Goal: Information Seeking & Learning: Learn about a topic

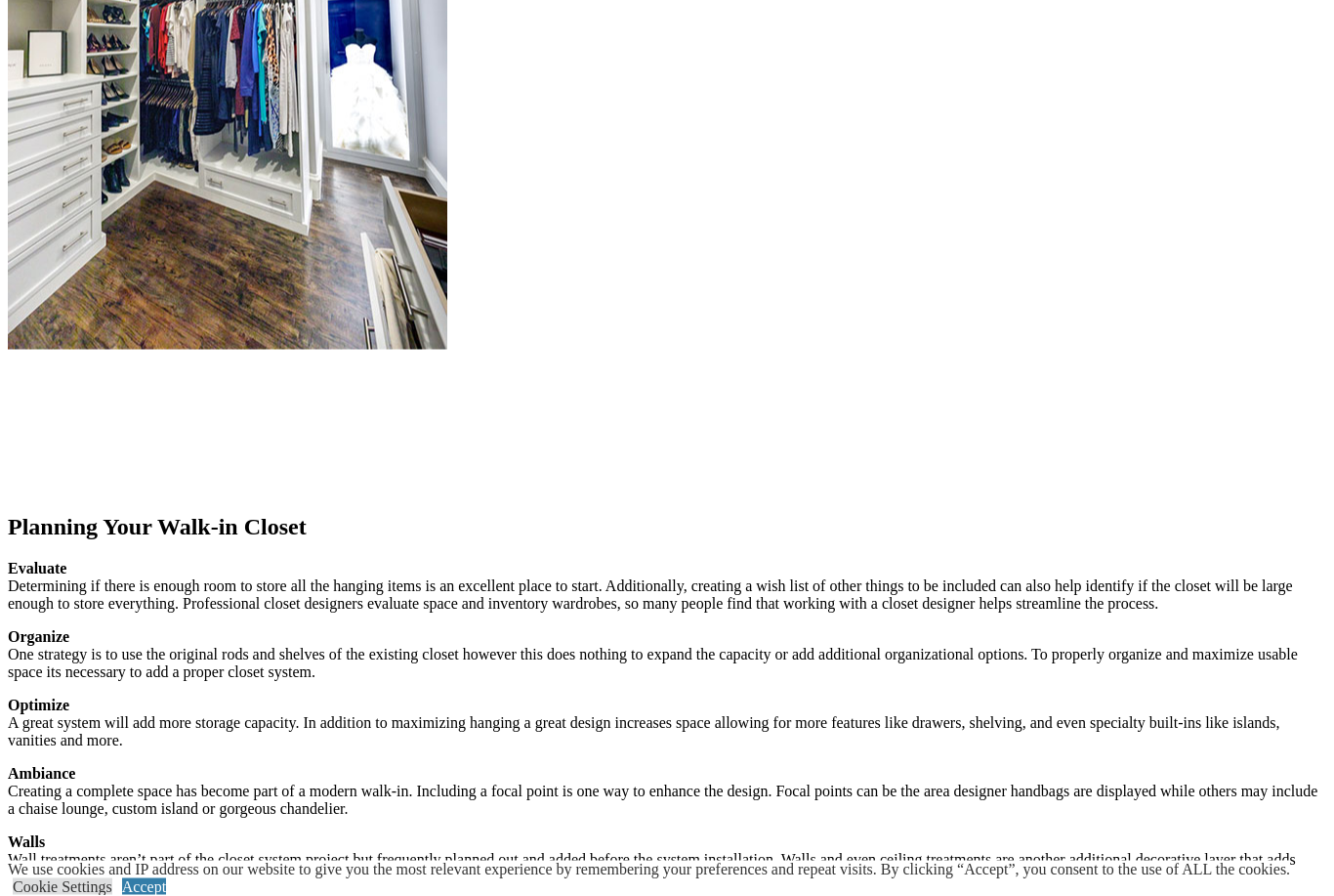
scroll to position [2818, 0]
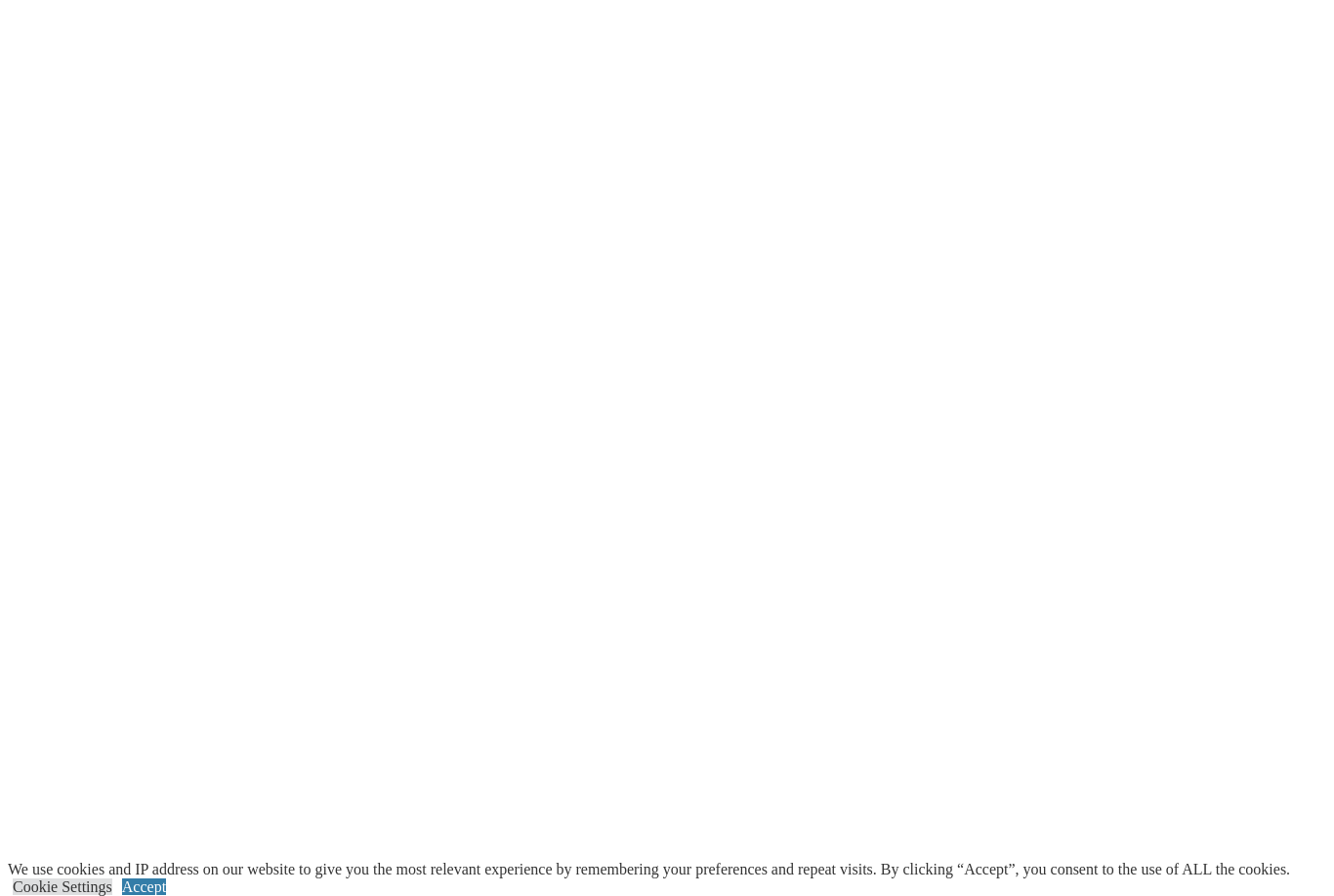
scroll to position [3892, 0]
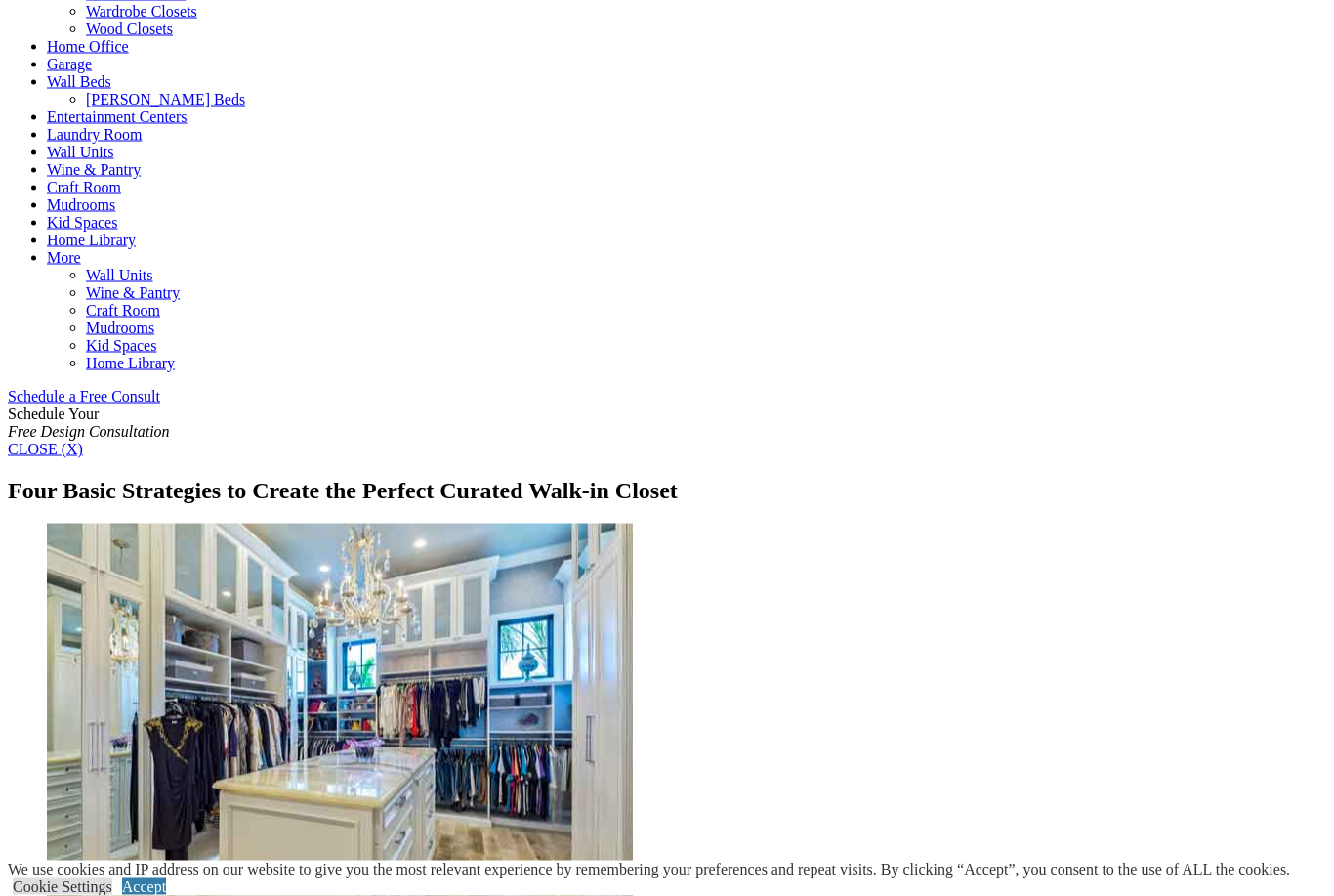
scroll to position [940, 0]
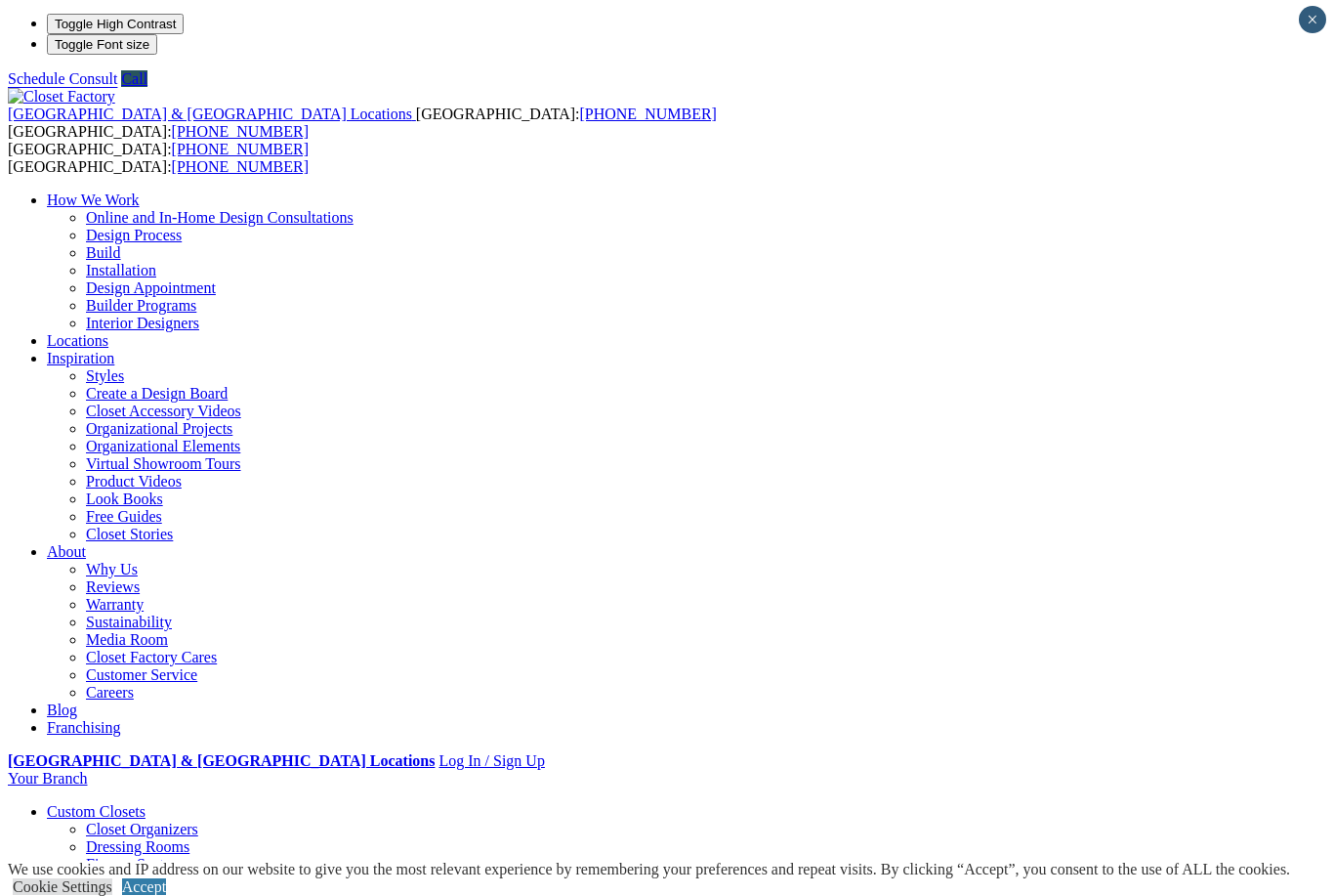
scroll to position [1, 0]
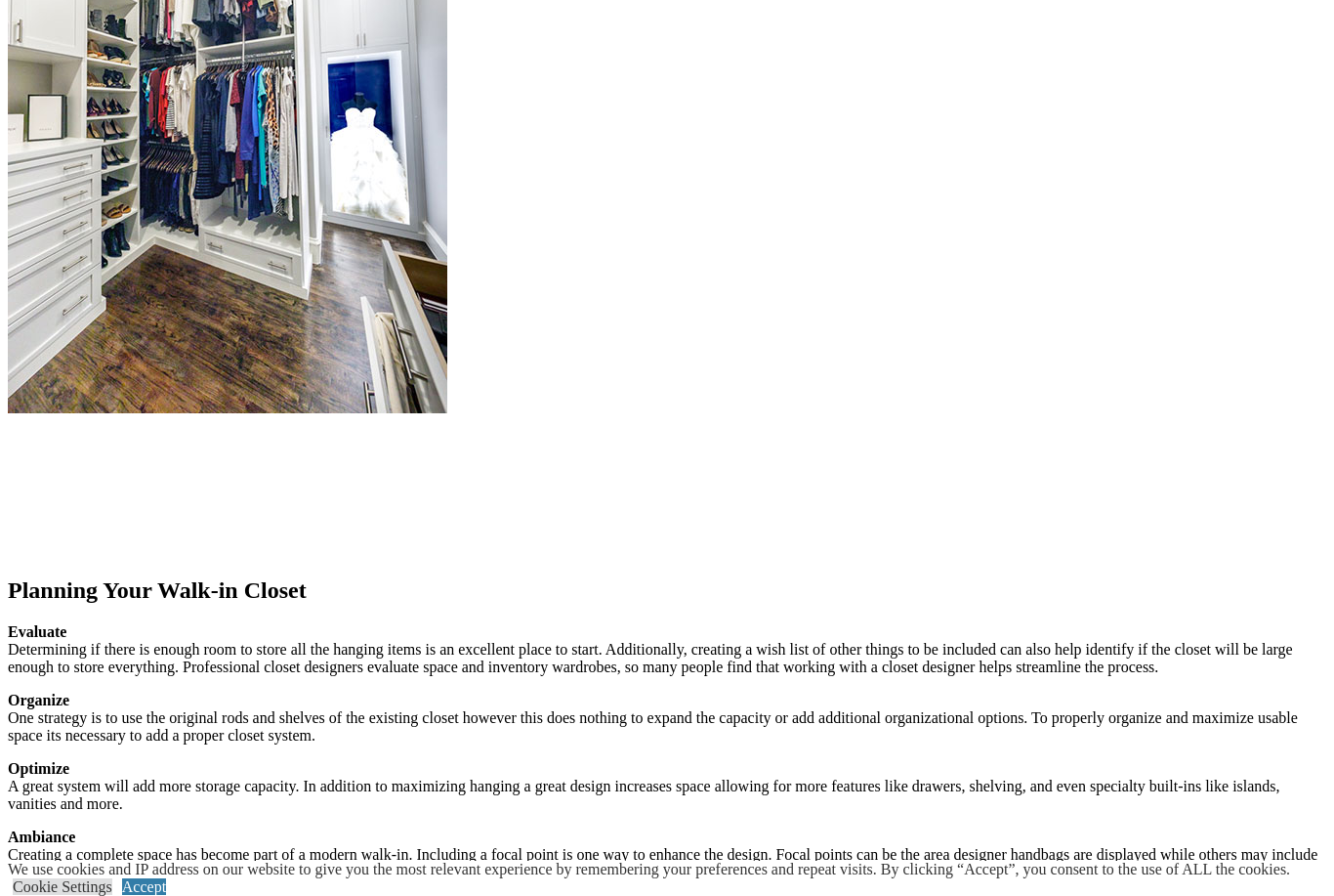
scroll to position [2375, 0]
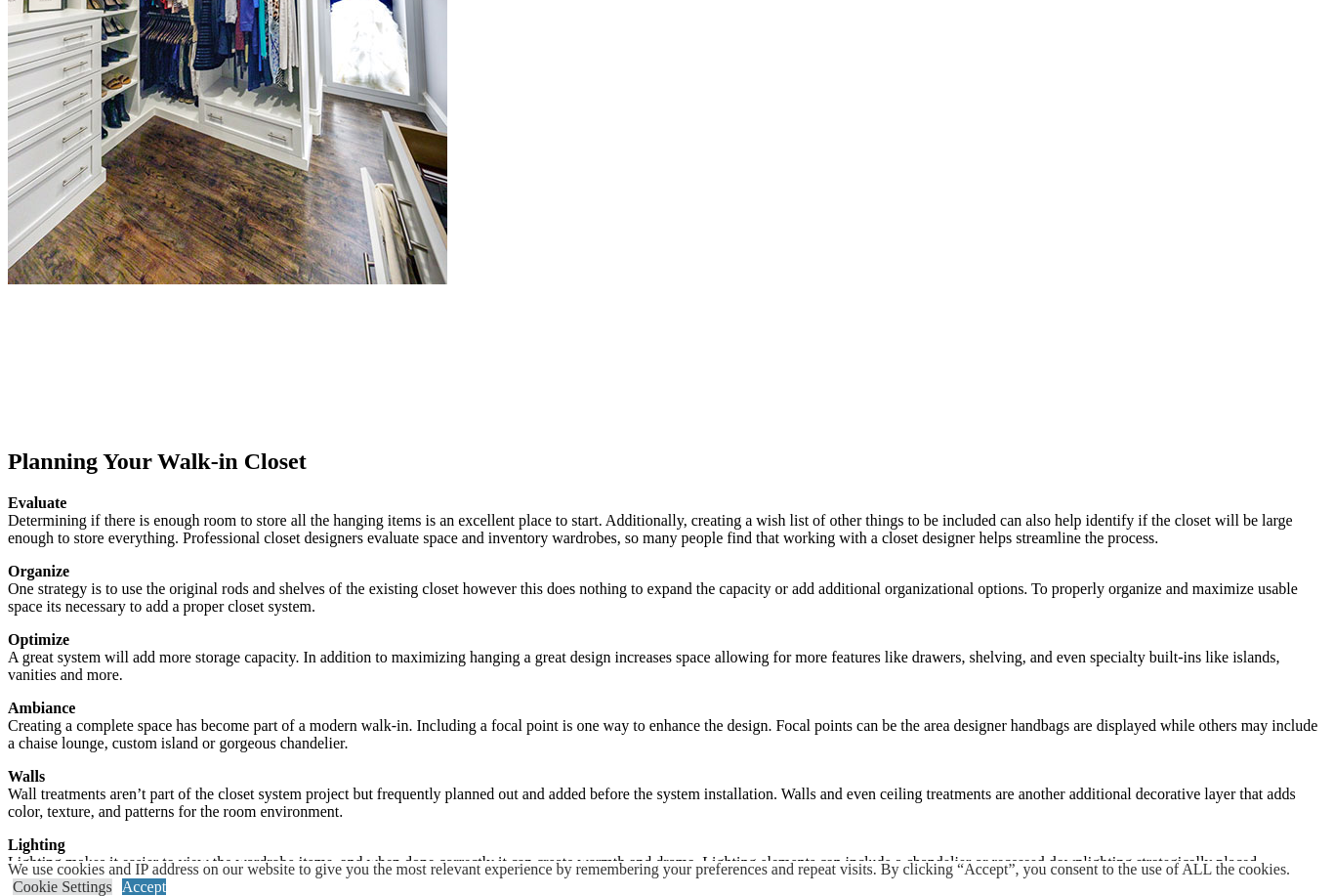
scroll to position [2292, 0]
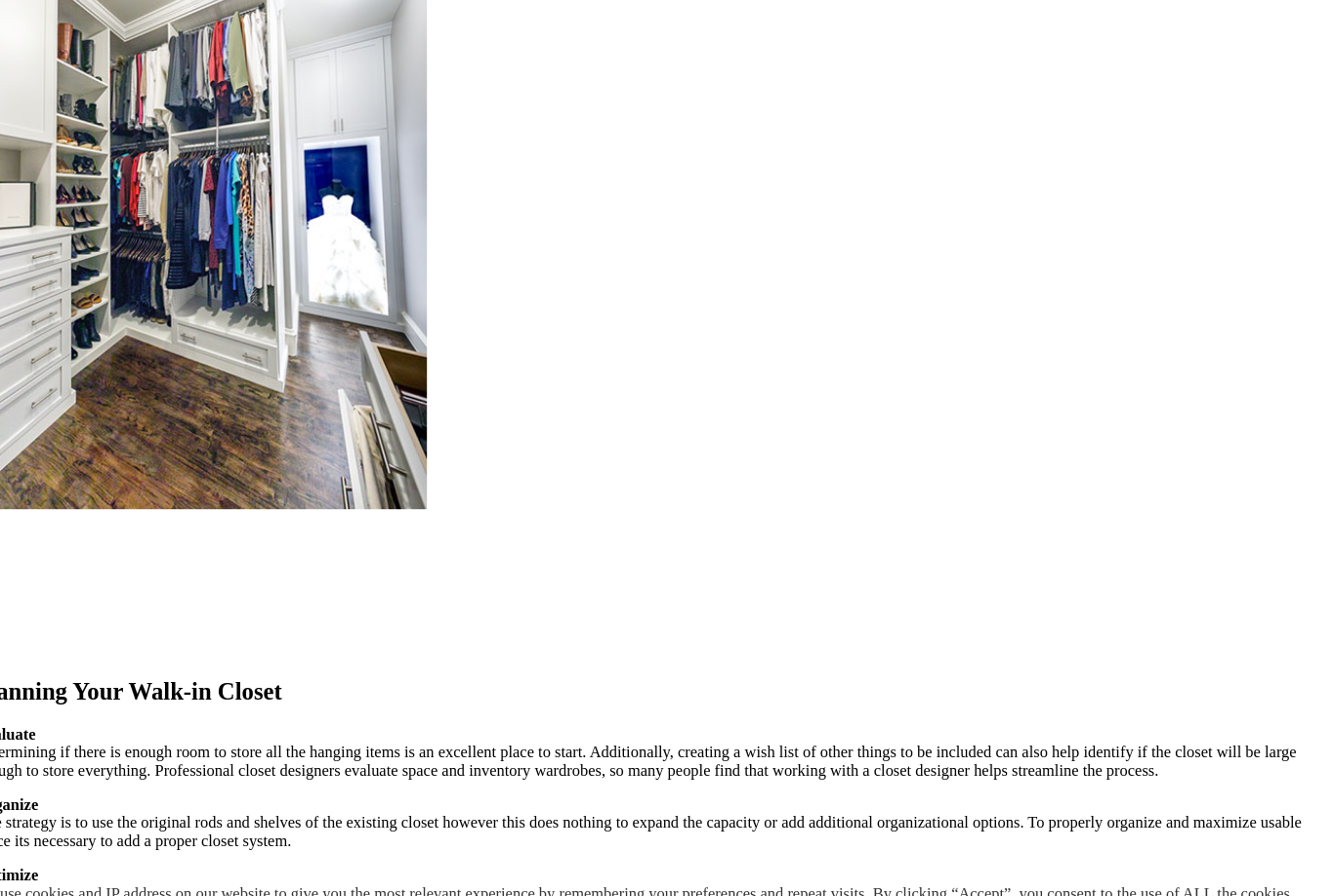
scroll to position [2245, 0]
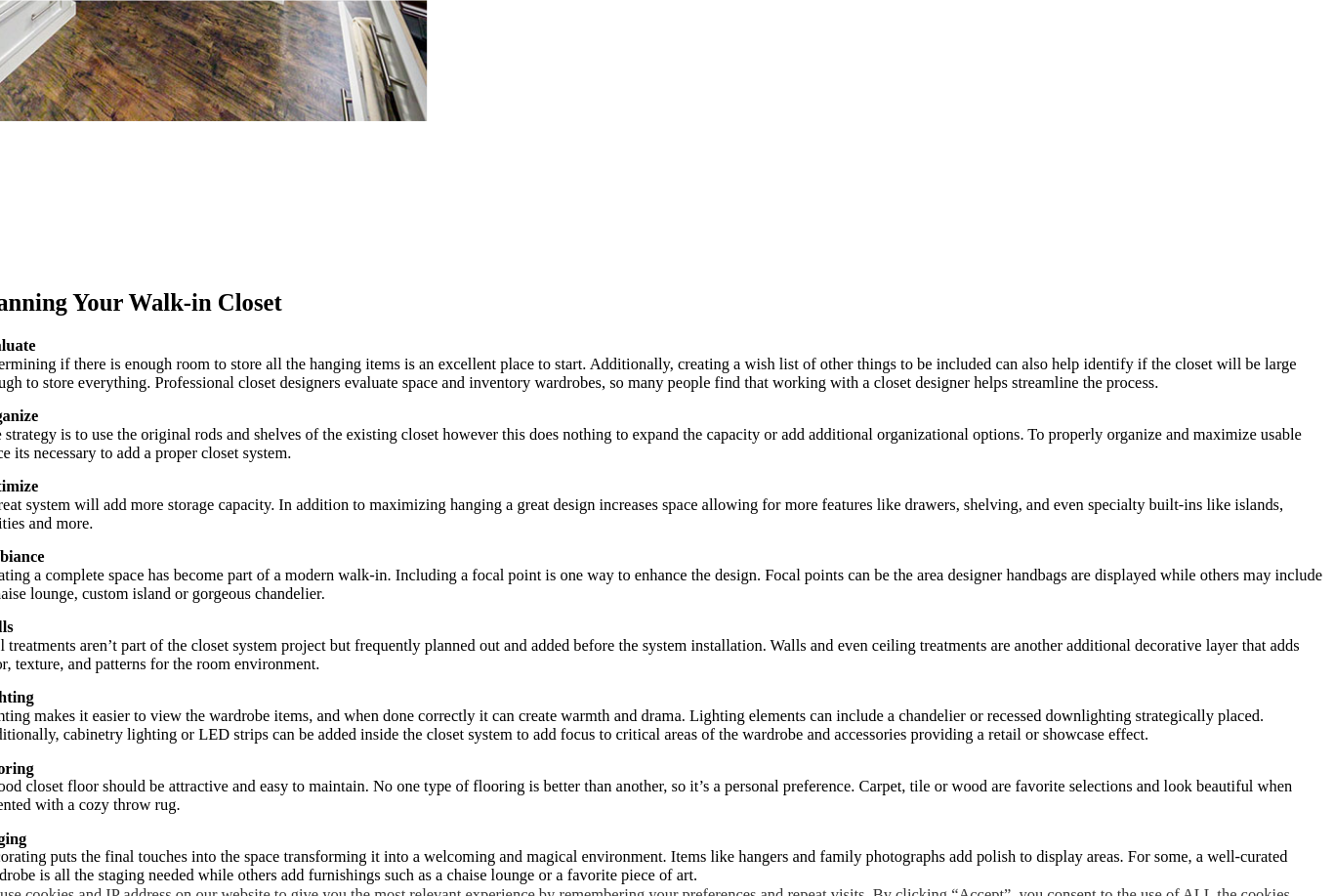
scroll to position [2622, 0]
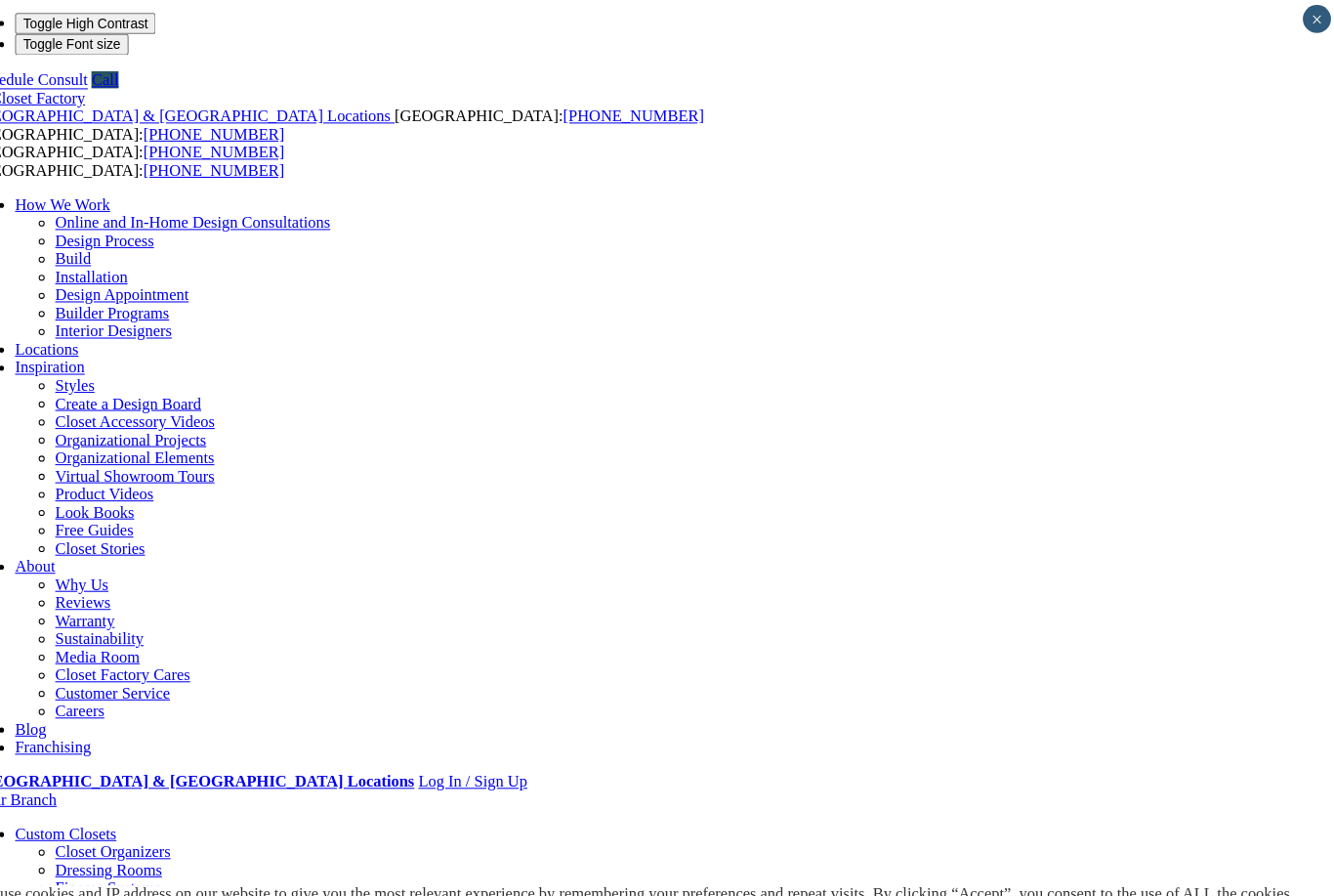
scroll to position [0, 0]
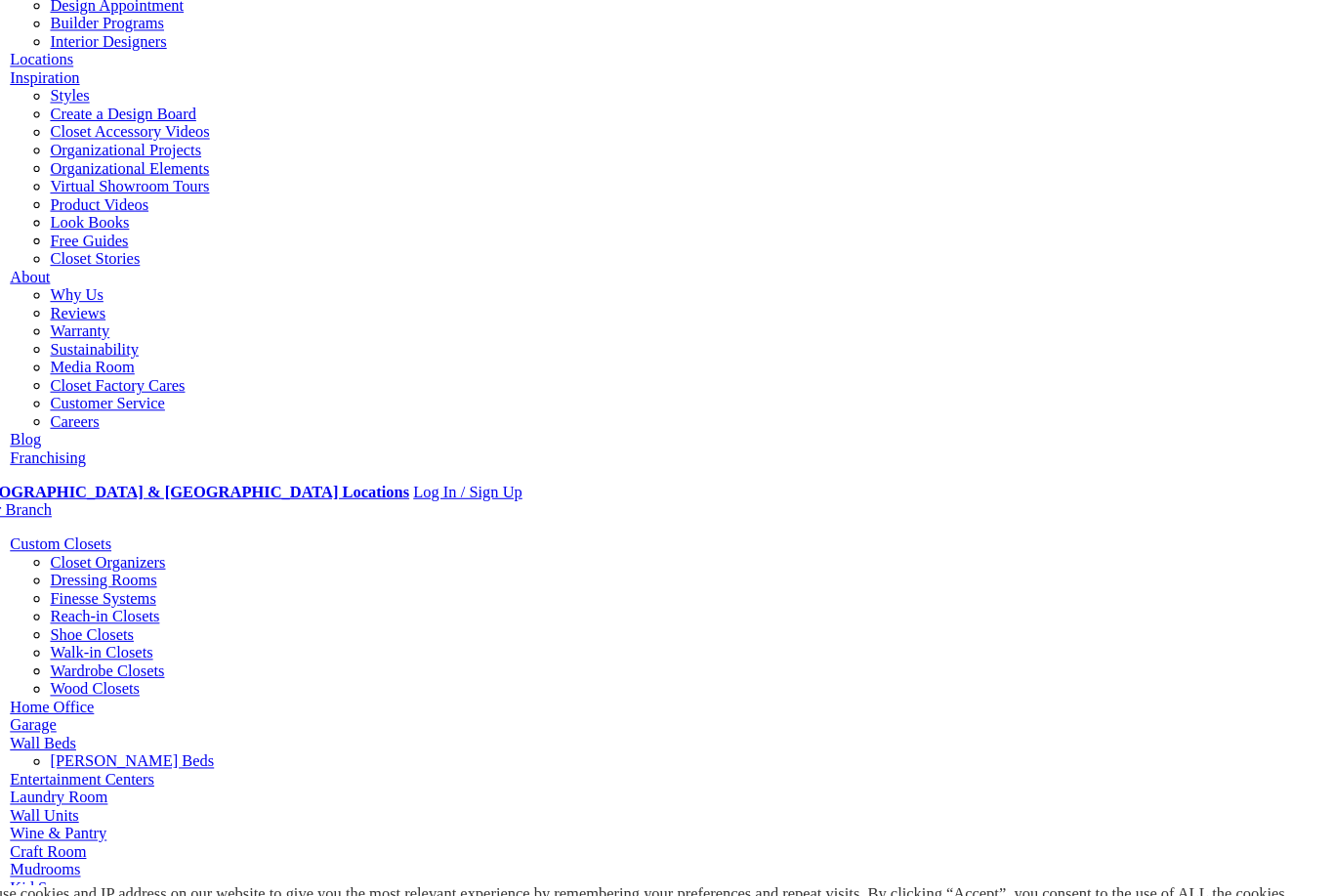
scroll to position [473, 0]
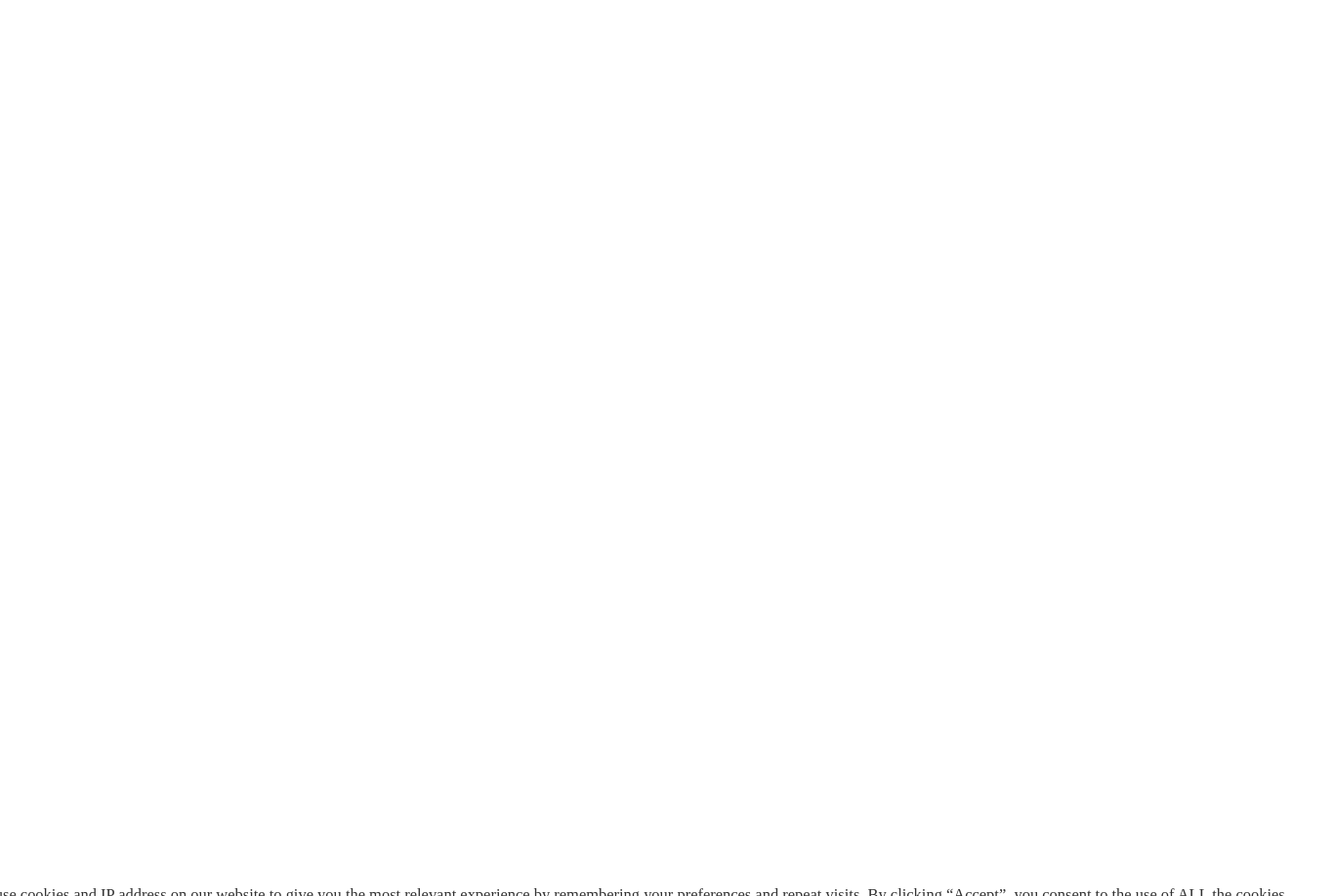
scroll to position [4034, 0]
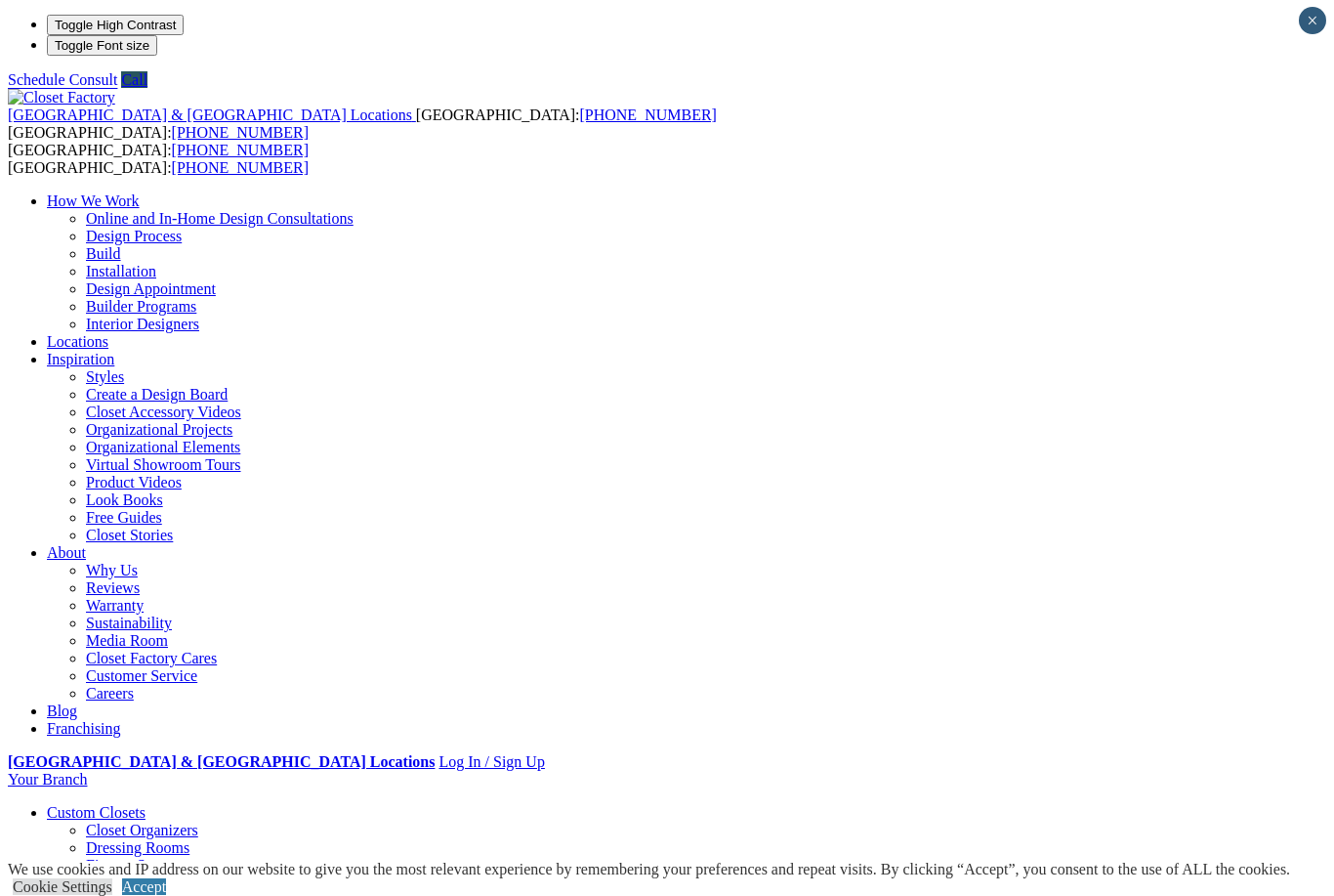
scroll to position [4, 0]
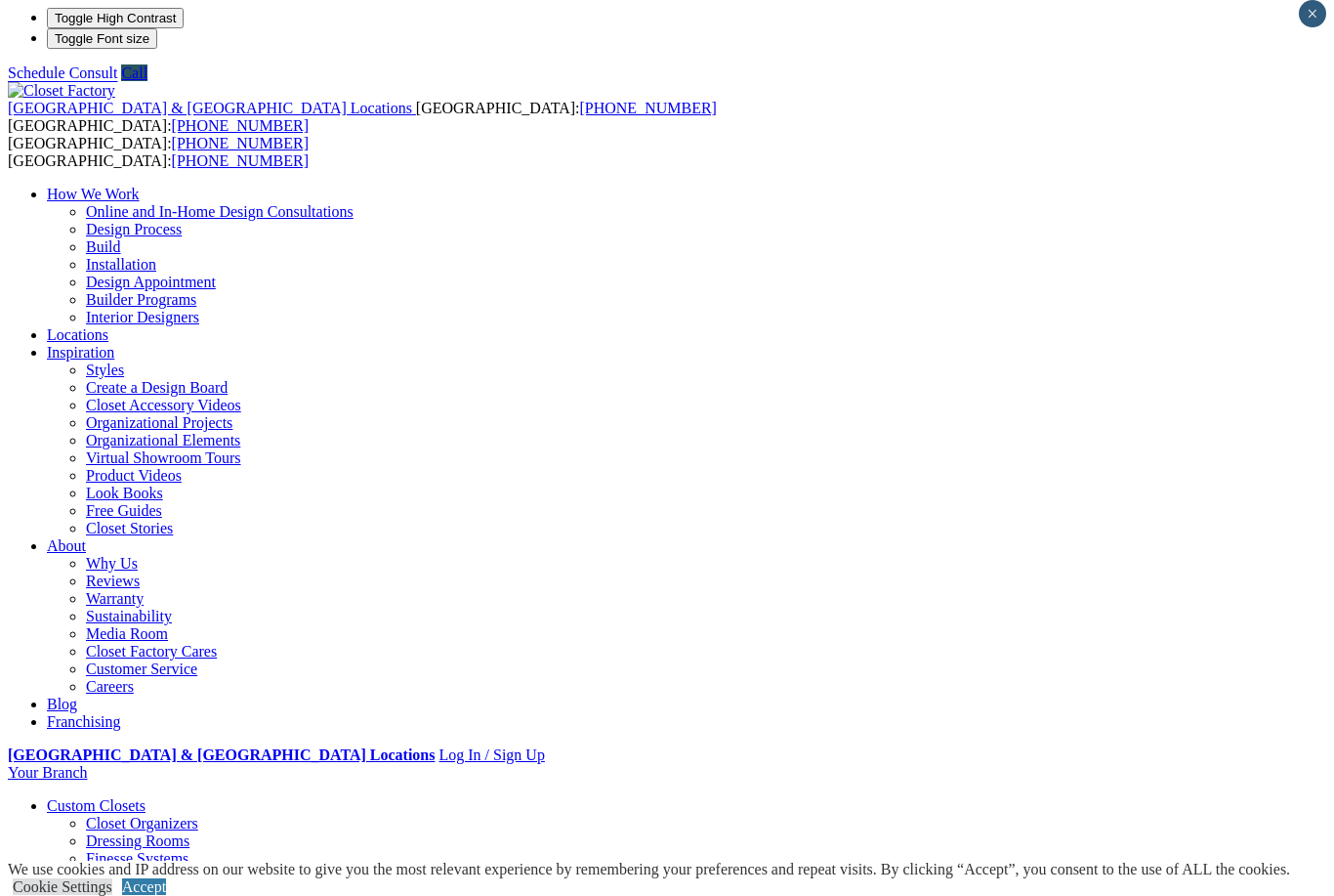
scroll to position [0, 0]
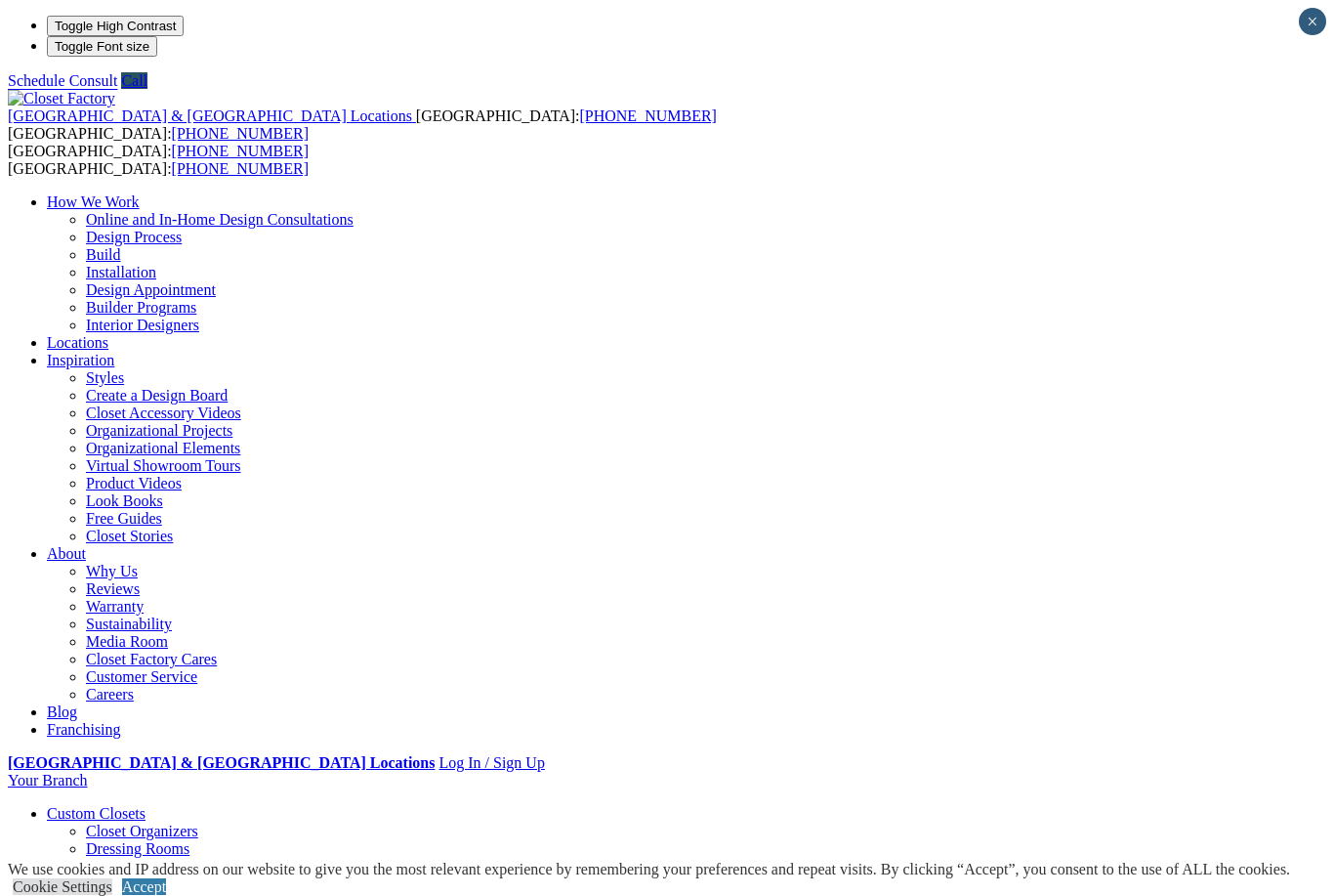
click at [163, 492] on link "Look Books" at bounding box center [124, 500] width 78 height 17
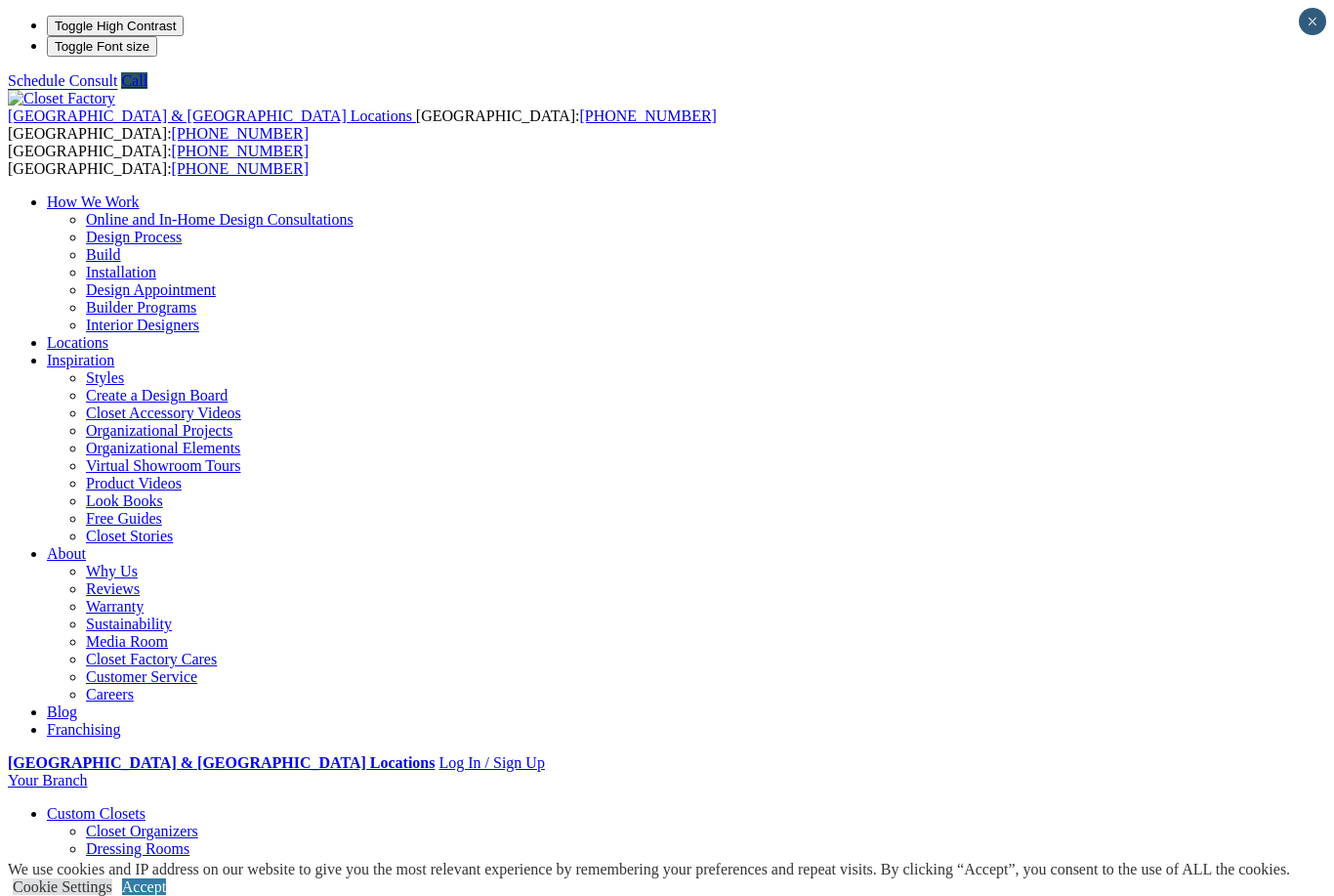
click at [163, 492] on link "Look Books" at bounding box center [124, 500] width 78 height 17
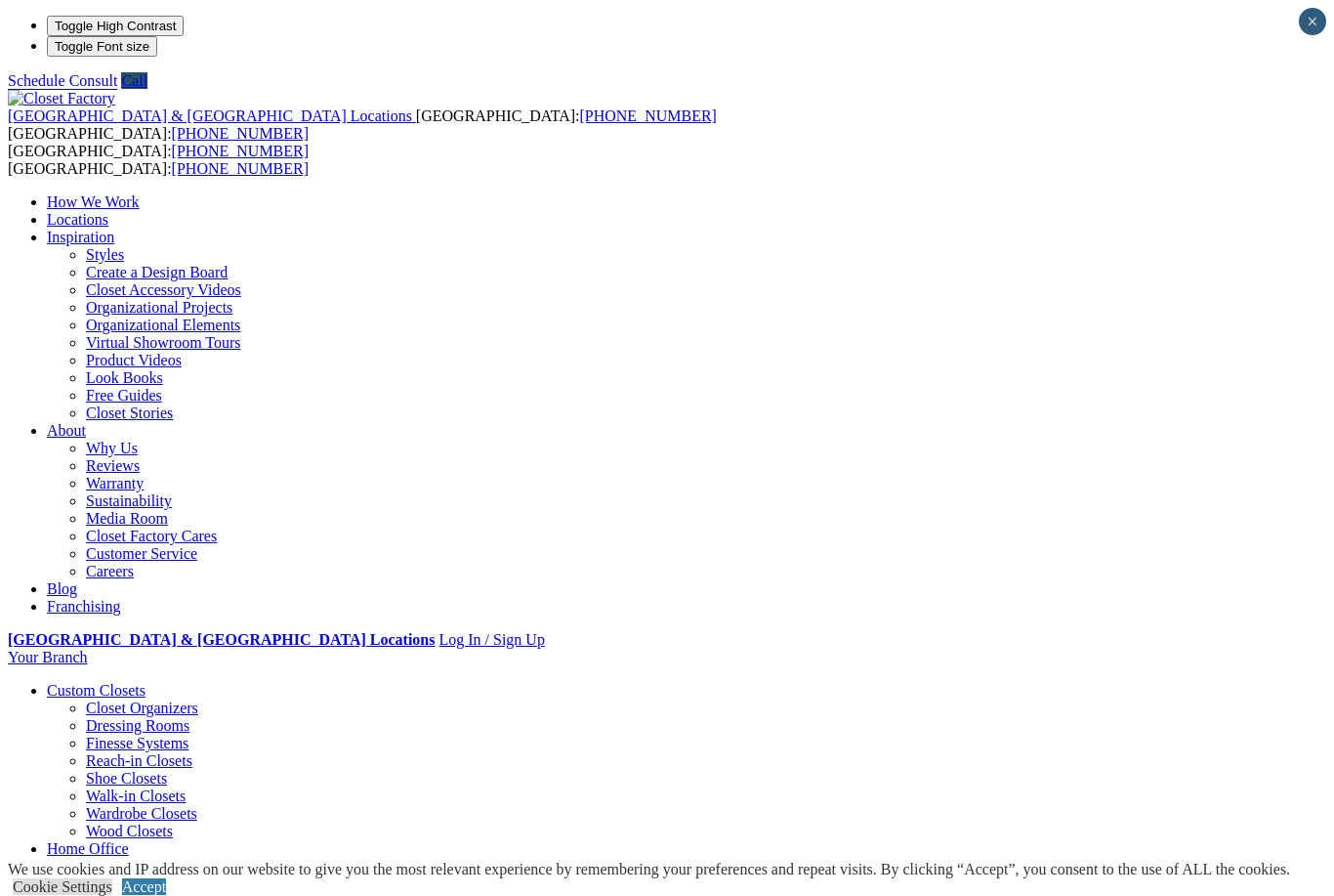
click at [163, 369] on link "Look Books" at bounding box center [124, 377] width 78 height 17
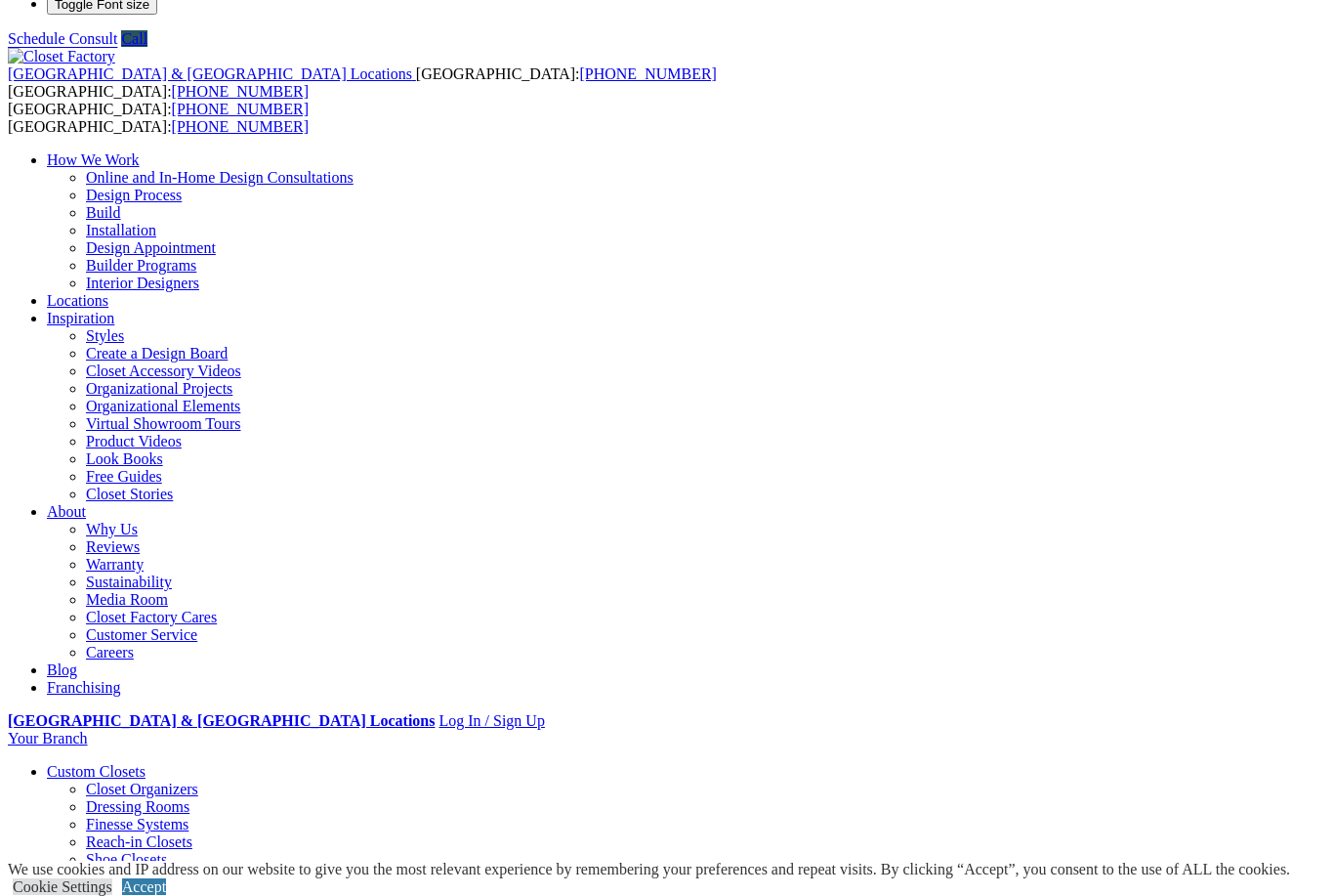
scroll to position [12, 0]
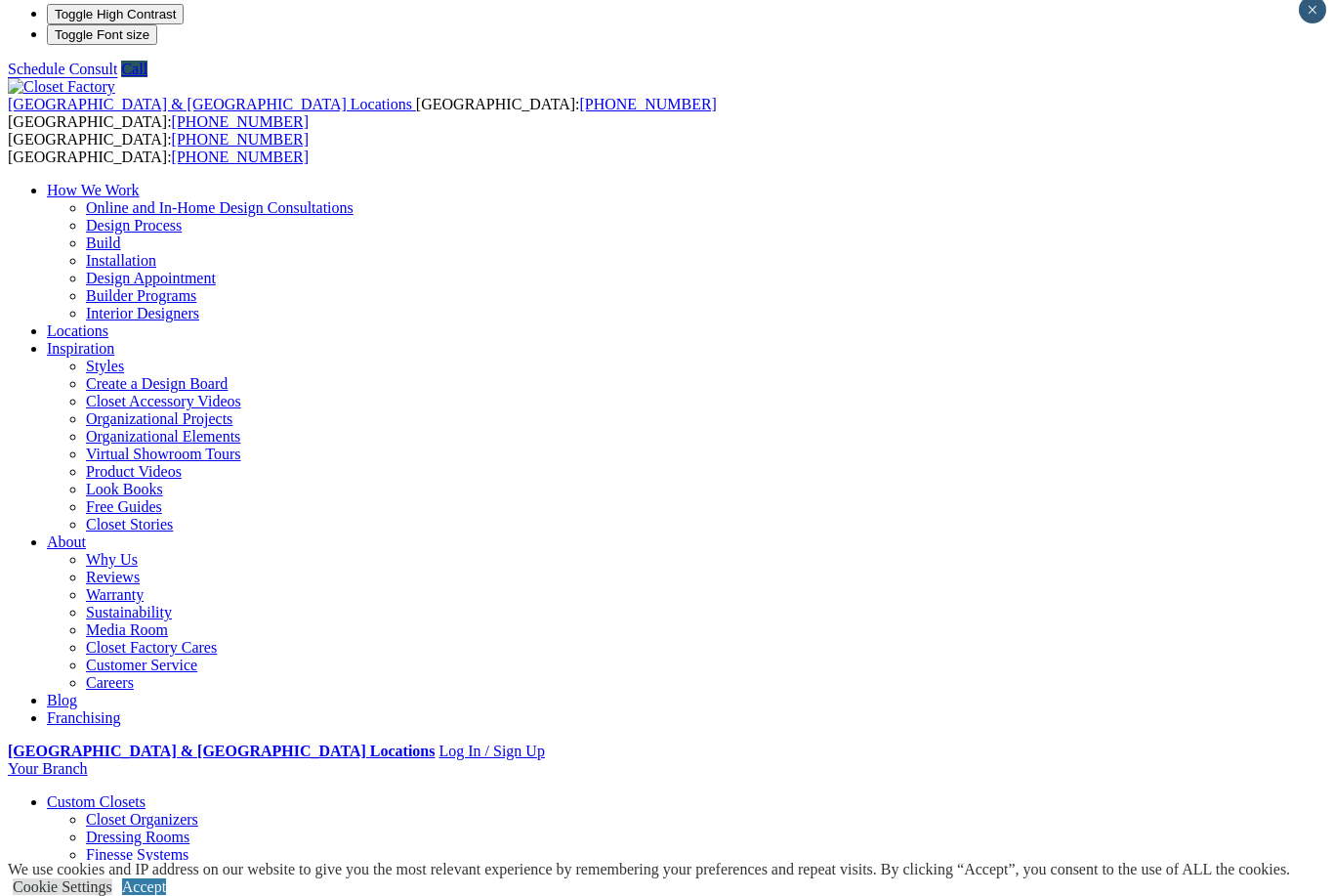
click at [242, 446] on link "Virtual Showroom Tours" at bounding box center [163, 453] width 155 height 17
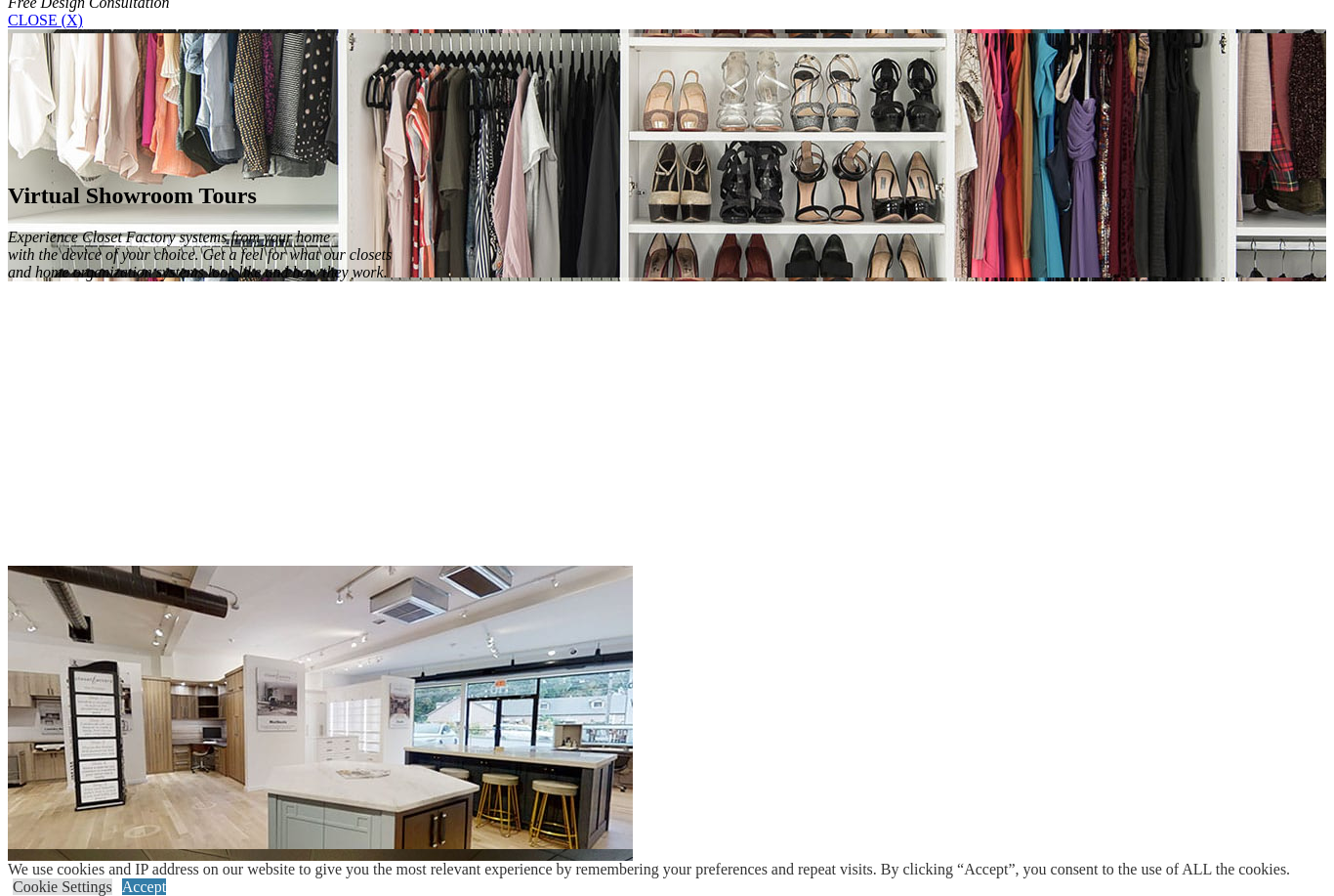
scroll to position [1352, 0]
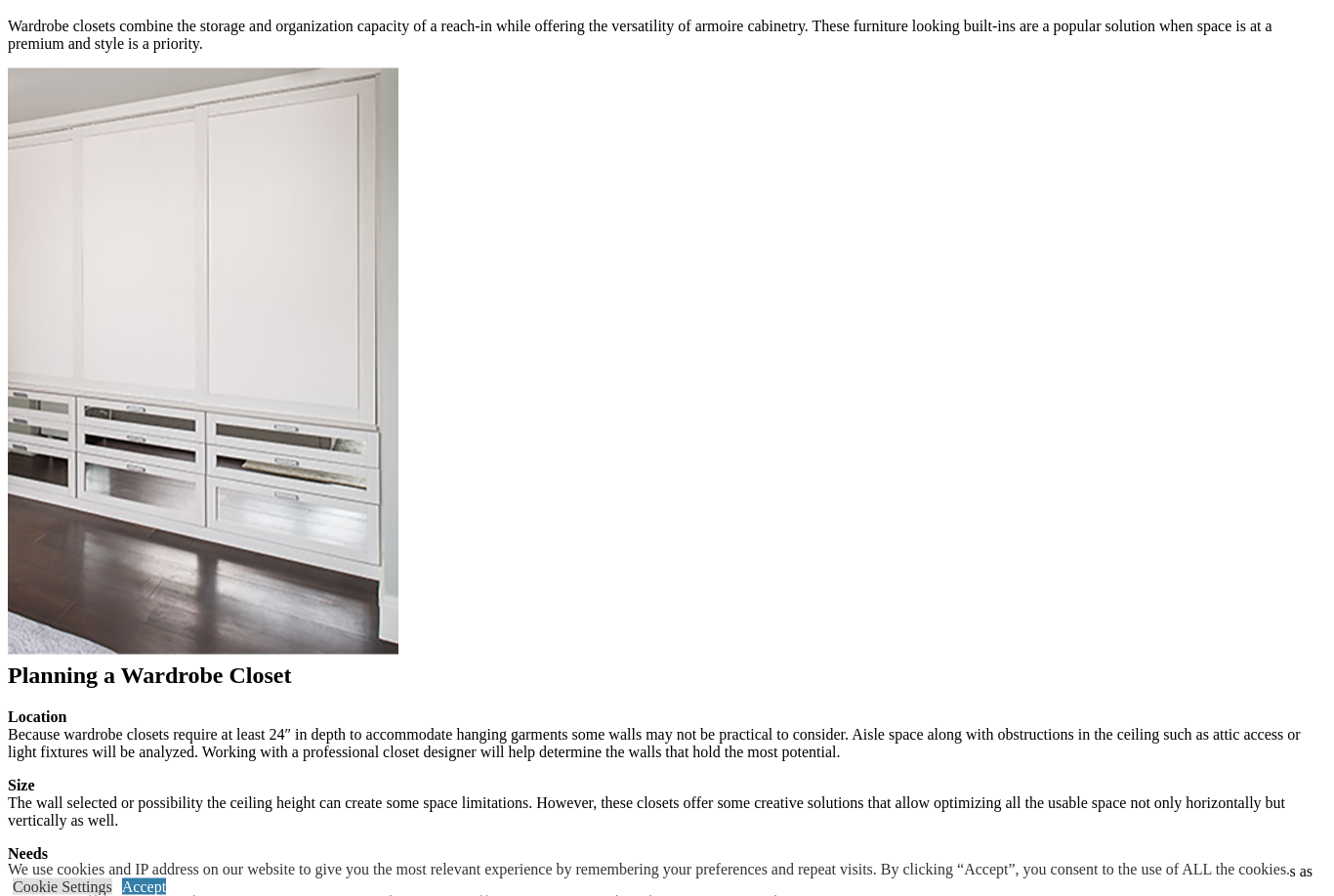
scroll to position [1898, 0]
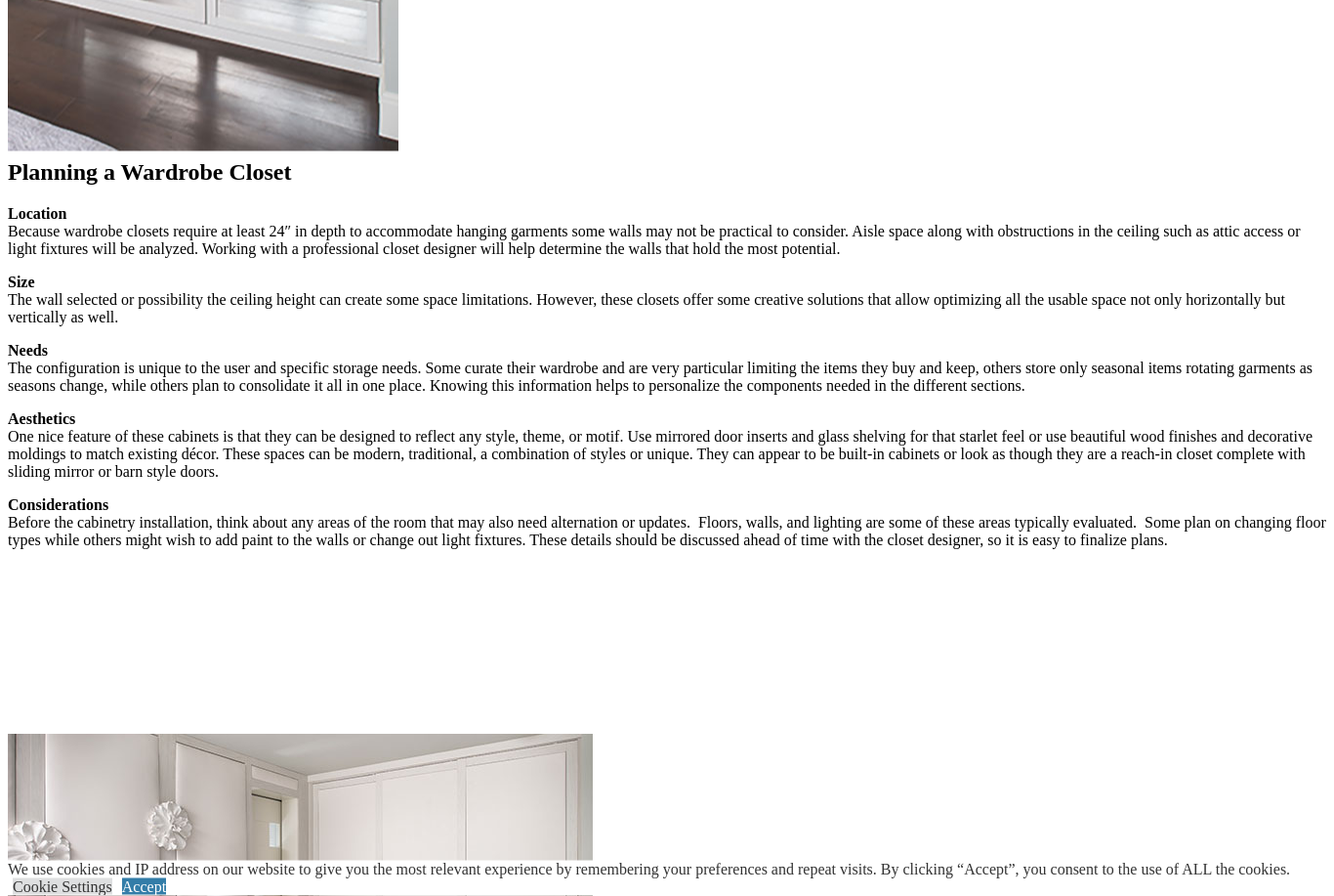
scroll to position [2389, 0]
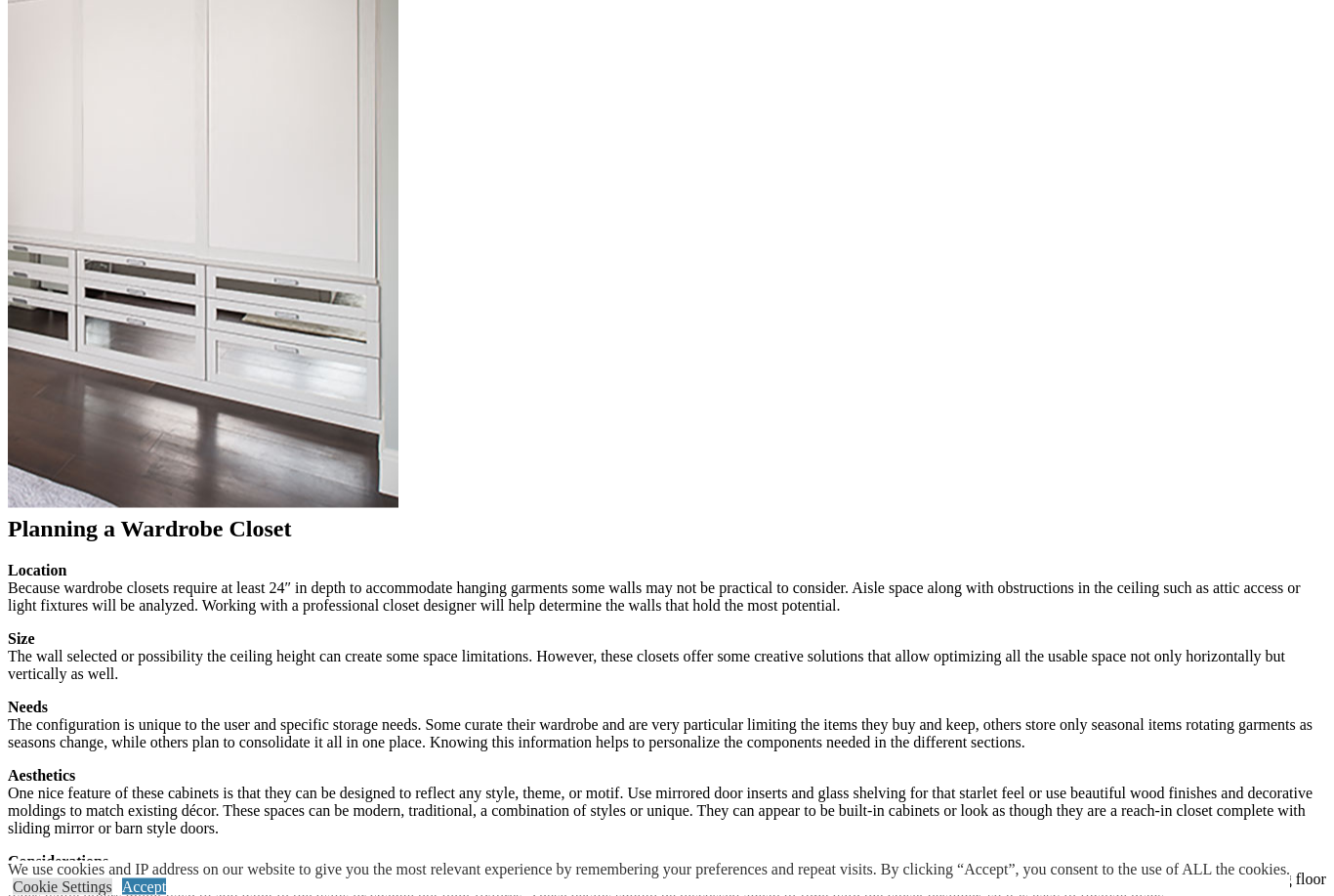
scroll to position [2033, 0]
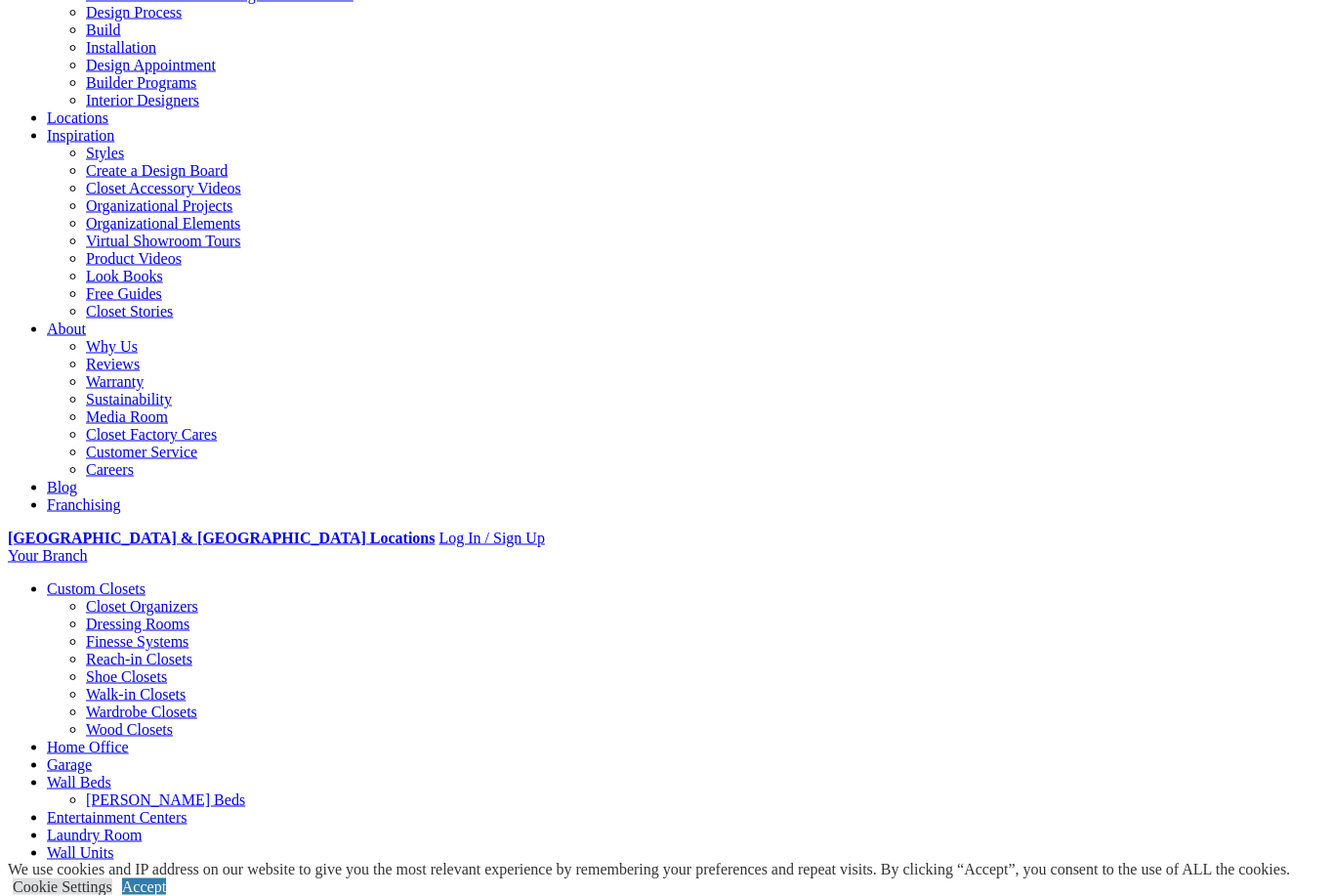
scroll to position [281, 0]
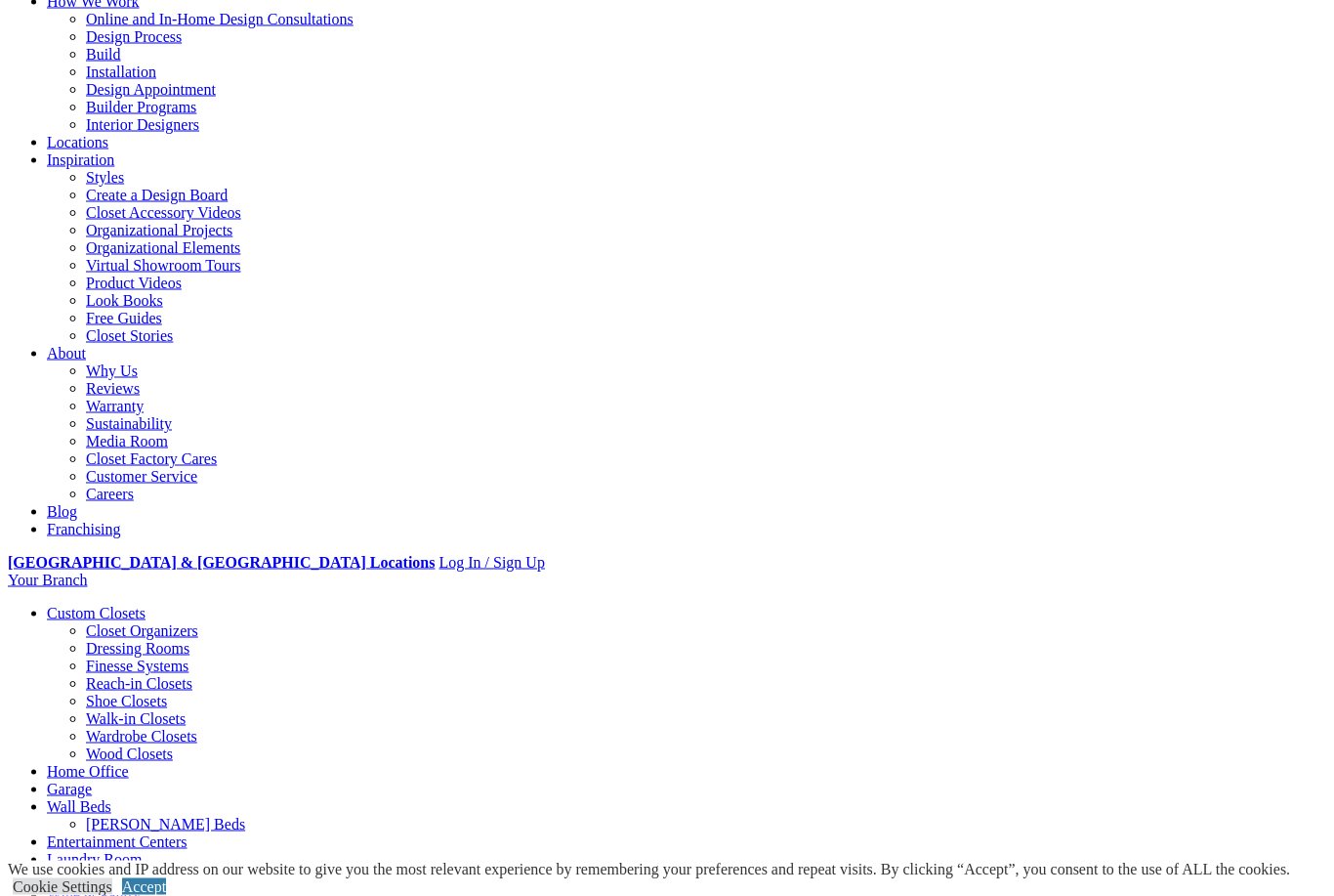
scroll to position [0, 0]
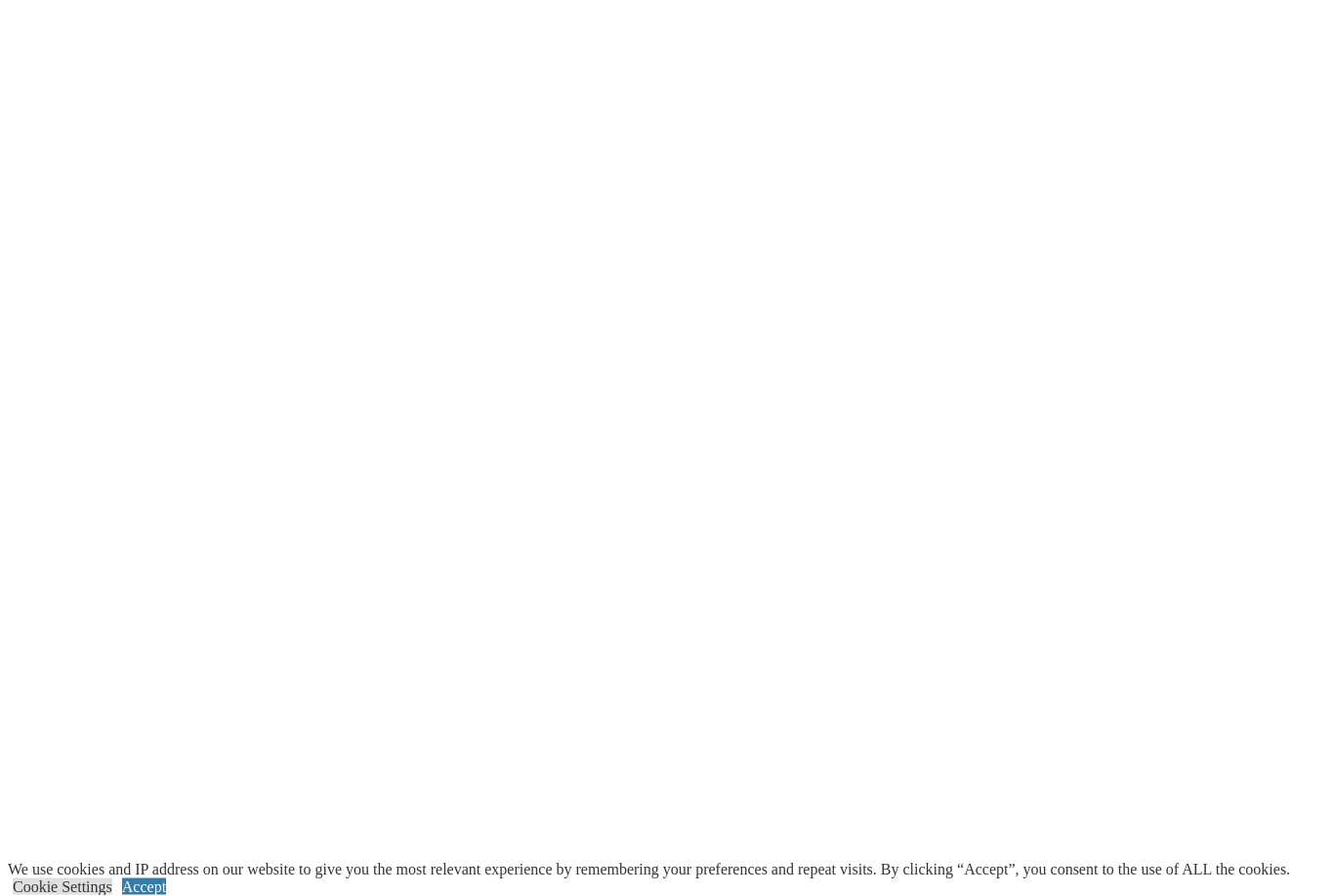
scroll to position [3951, 0]
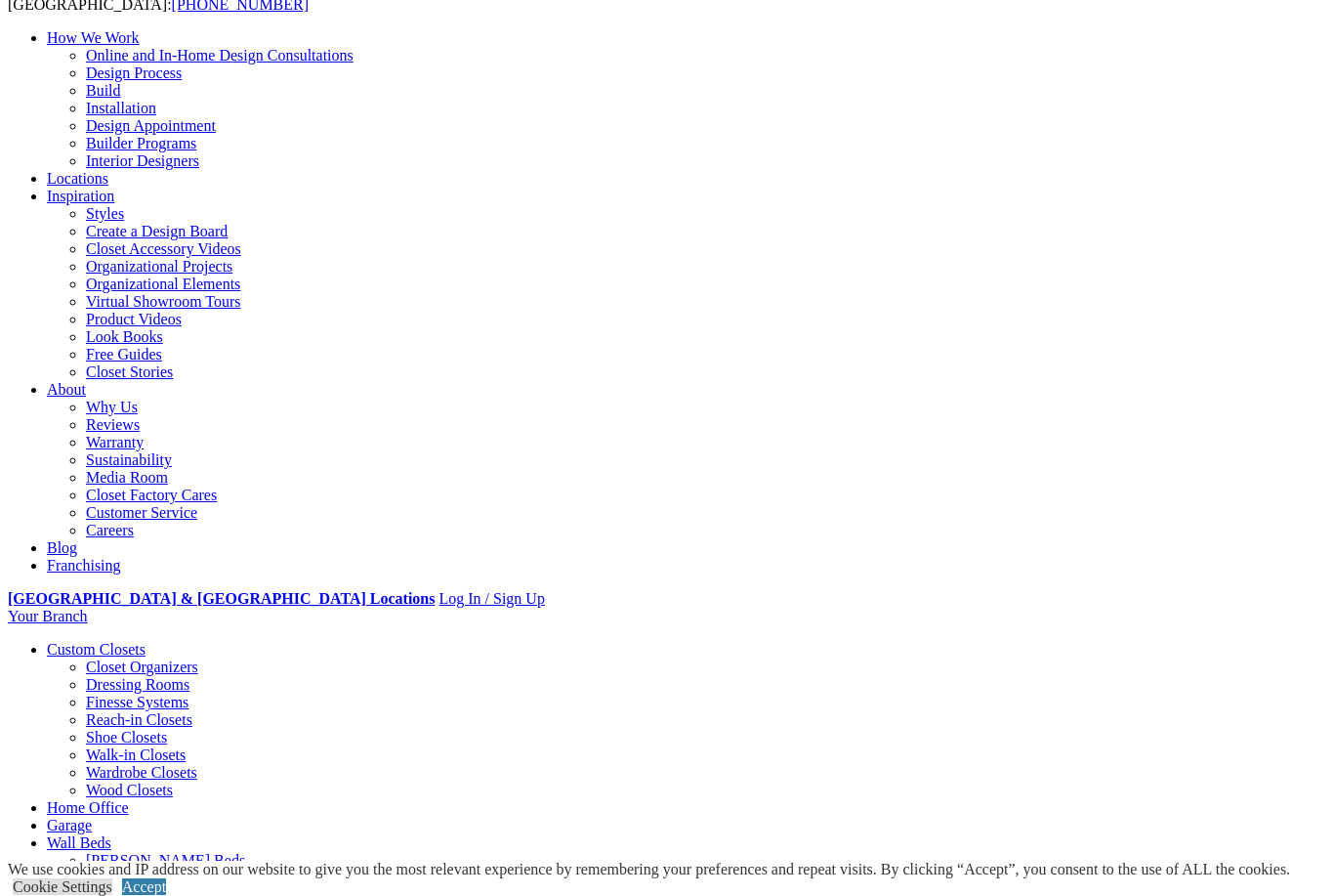
scroll to position [174, 0]
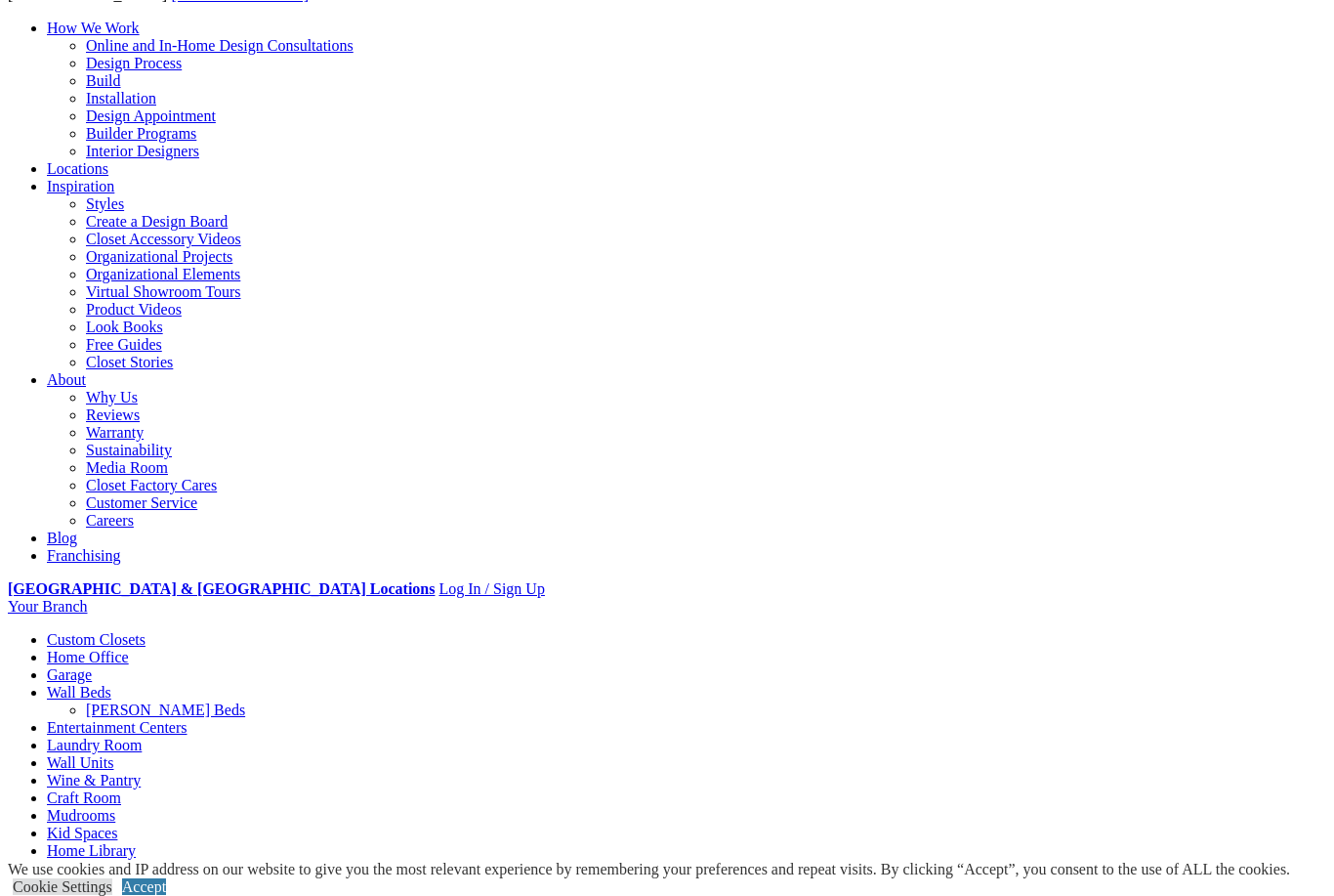
click at [163, 335] on link "Look Books" at bounding box center [124, 326] width 78 height 17
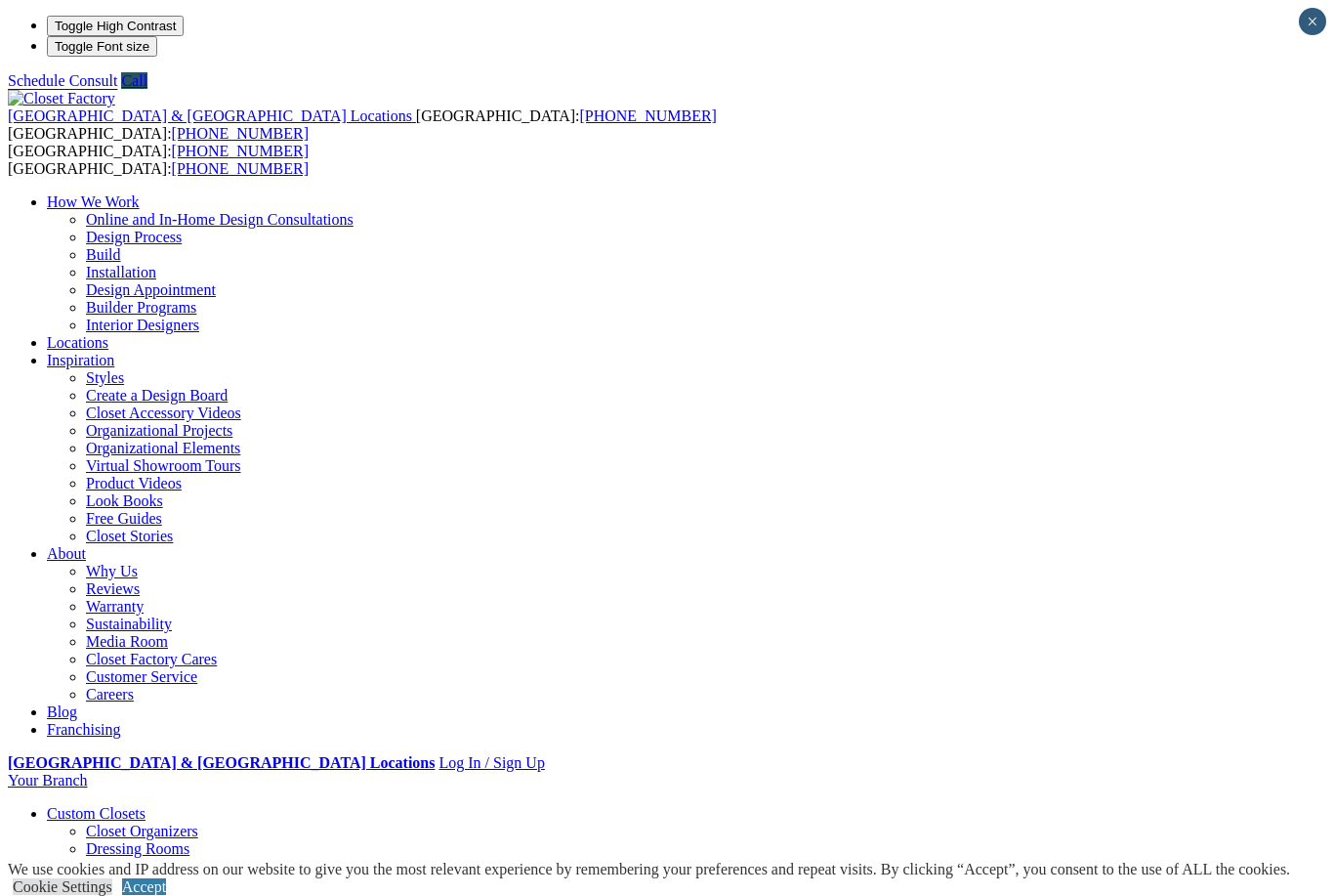
click at [108, 334] on link "Locations" at bounding box center [78, 342] width 62 height 17
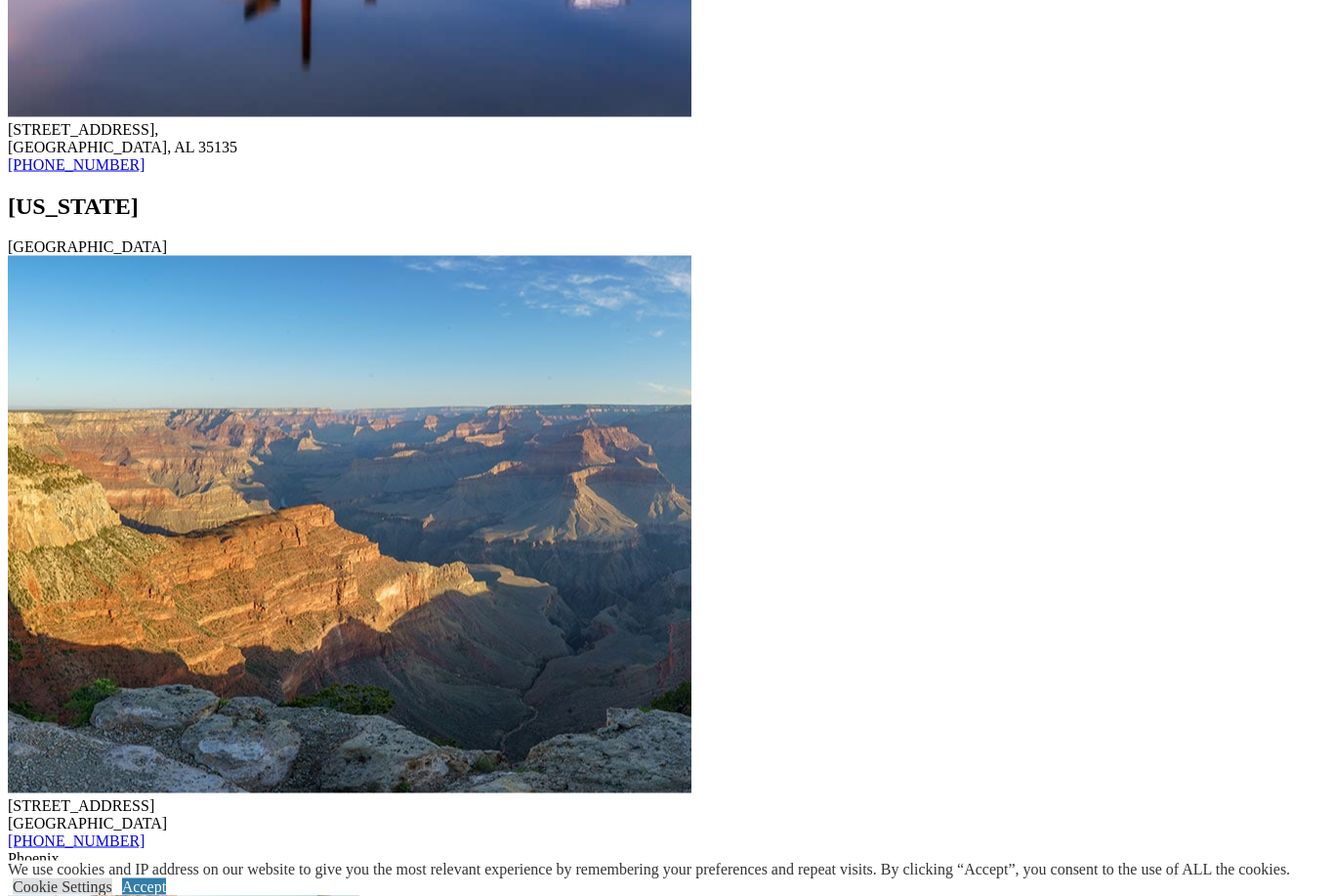
scroll to position [1976, 0]
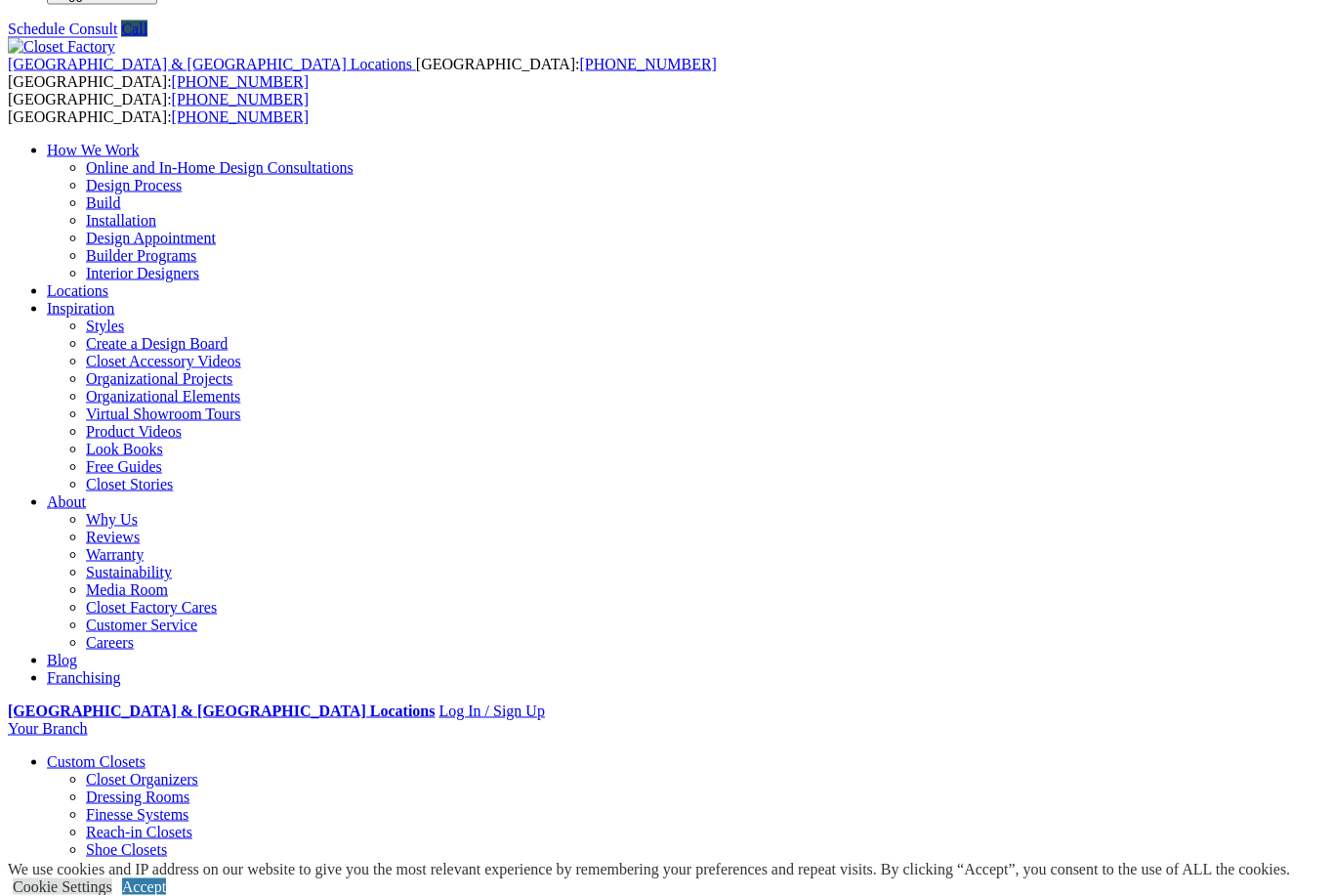
scroll to position [46, 0]
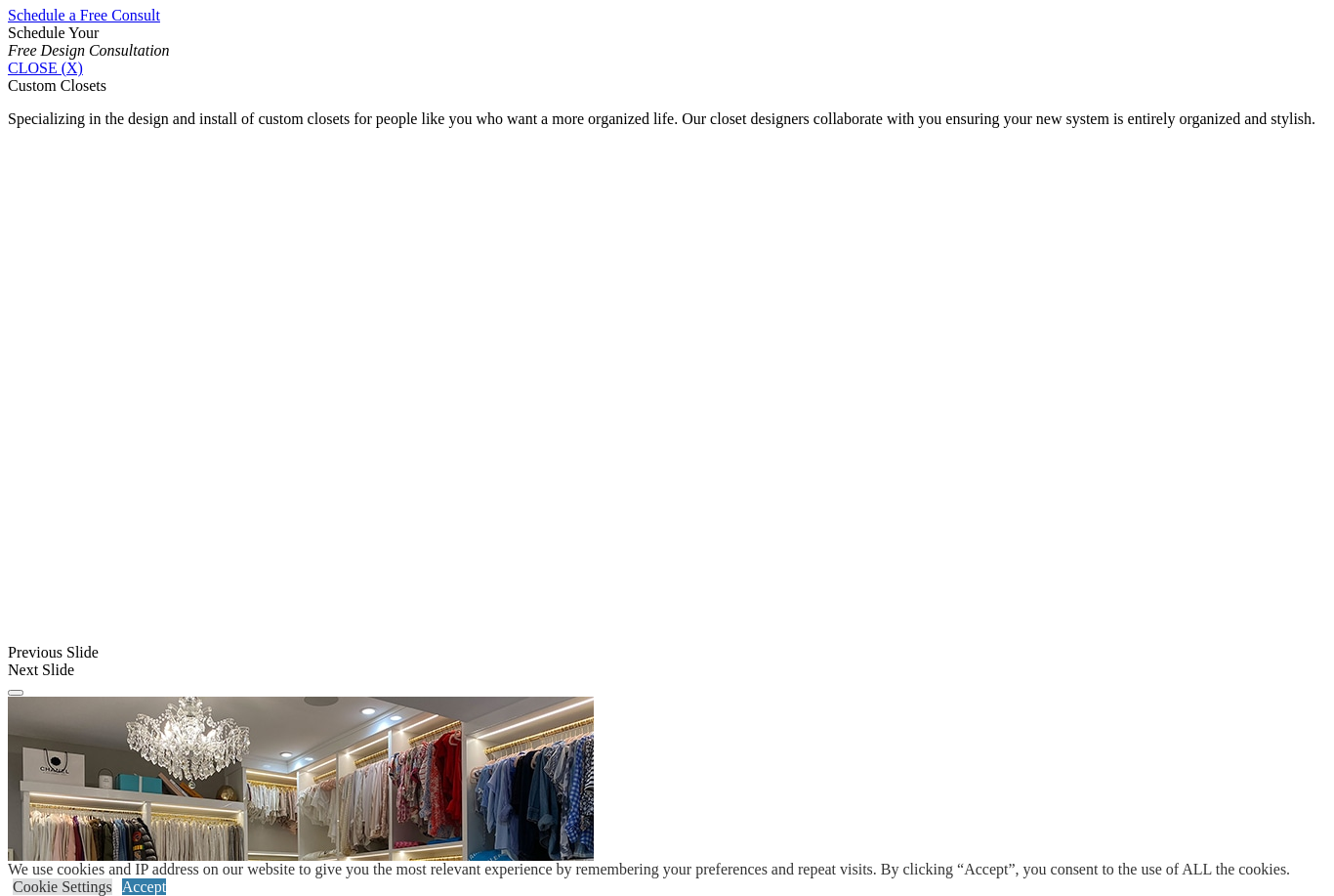
scroll to position [1325, 0]
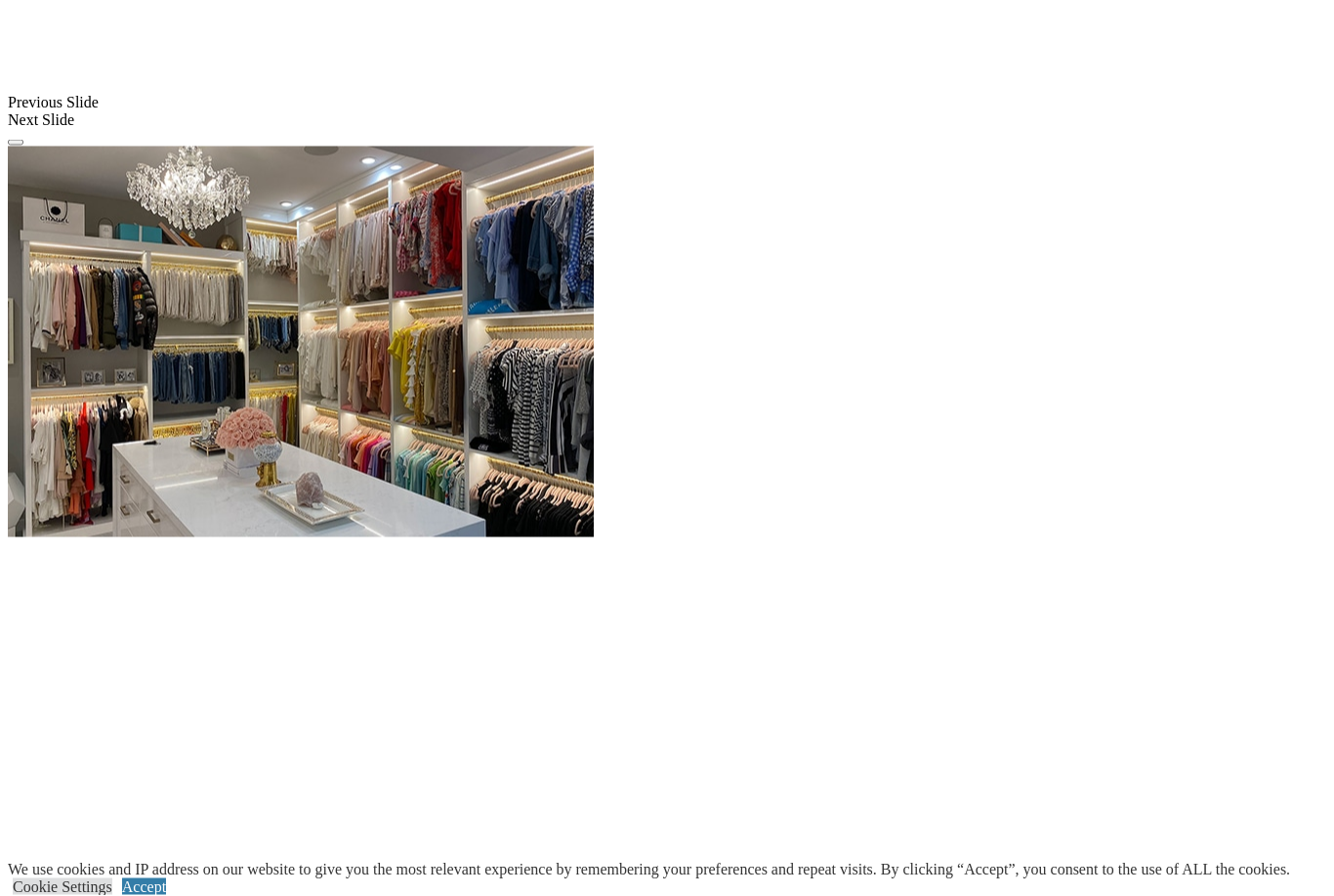
scroll to position [1857, 0]
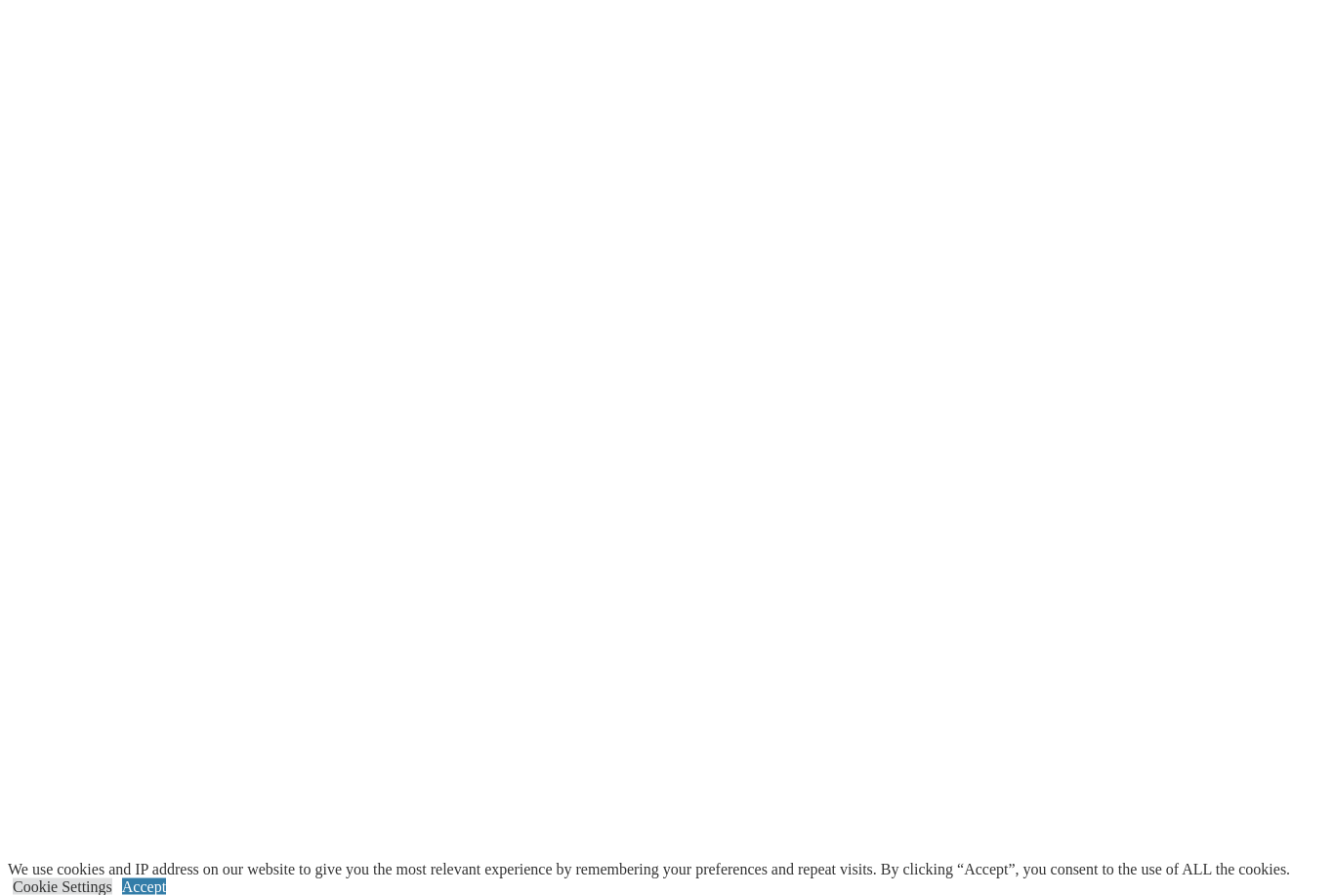
scroll to position [2782, 0]
